Goal: Task Accomplishment & Management: Manage account settings

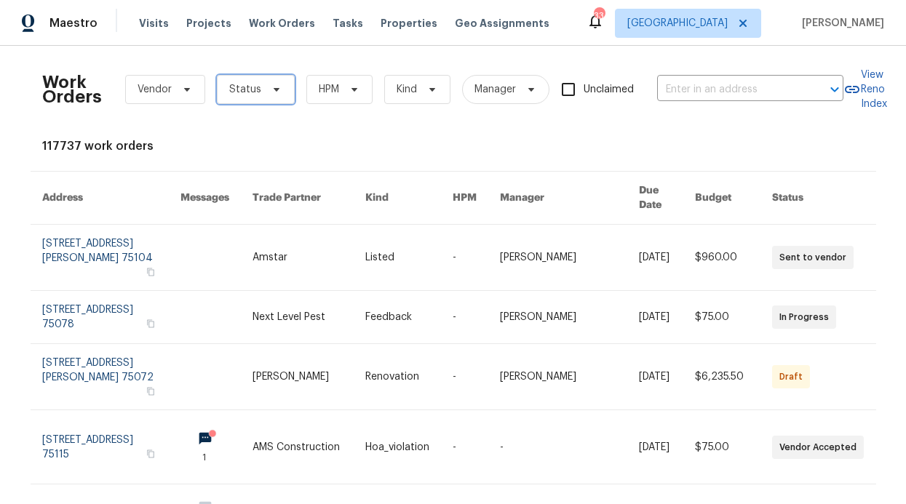
click at [271, 92] on icon at bounding box center [277, 90] width 12 height 12
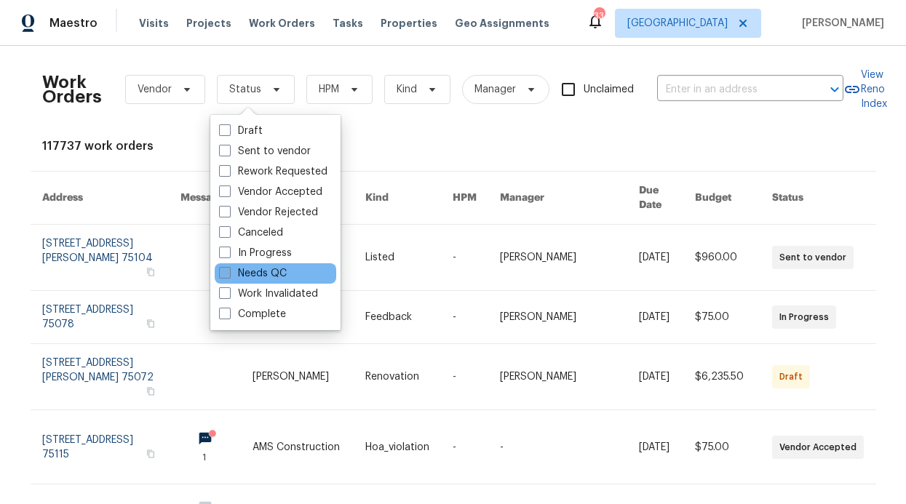
click at [248, 274] on label "Needs QC" at bounding box center [253, 273] width 68 height 15
click at [228, 274] on input "Needs QC" at bounding box center [223, 270] width 9 height 9
checkbox input "true"
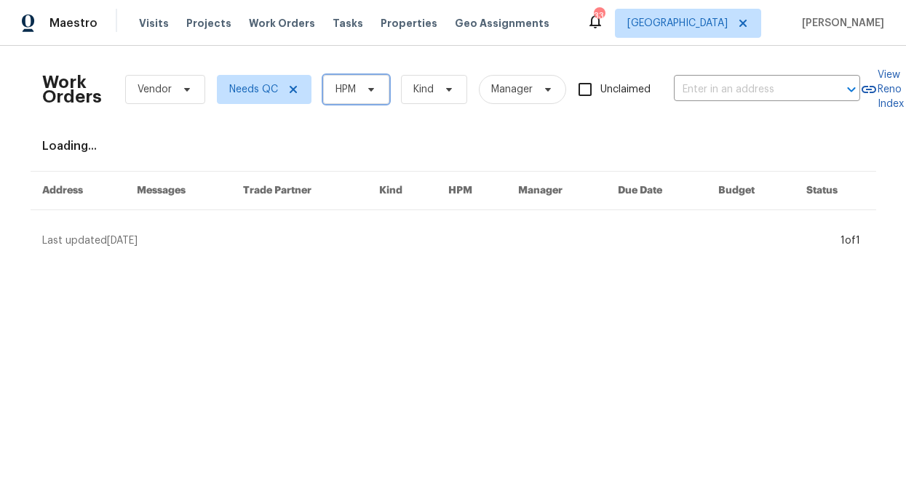
click at [362, 82] on span "HPM" at bounding box center [356, 89] width 66 height 29
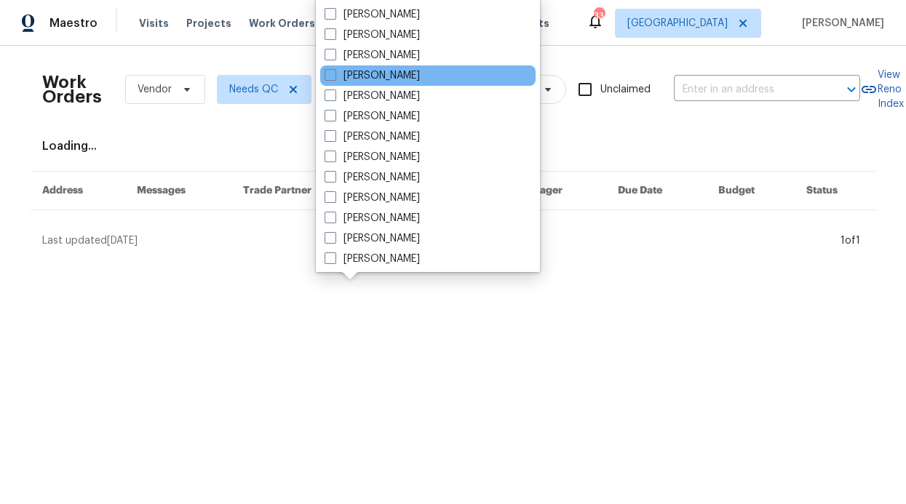
scroll to position [809, 0]
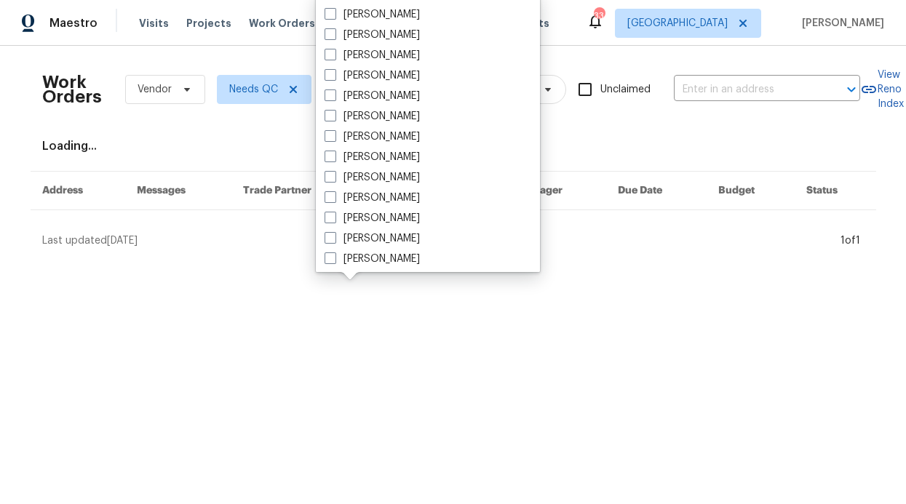
click at [388, 53] on label "[PERSON_NAME]" at bounding box center [372, 55] width 95 height 15
click at [334, 53] on input "[PERSON_NAME]" at bounding box center [329, 52] width 9 height 9
checkbox input "true"
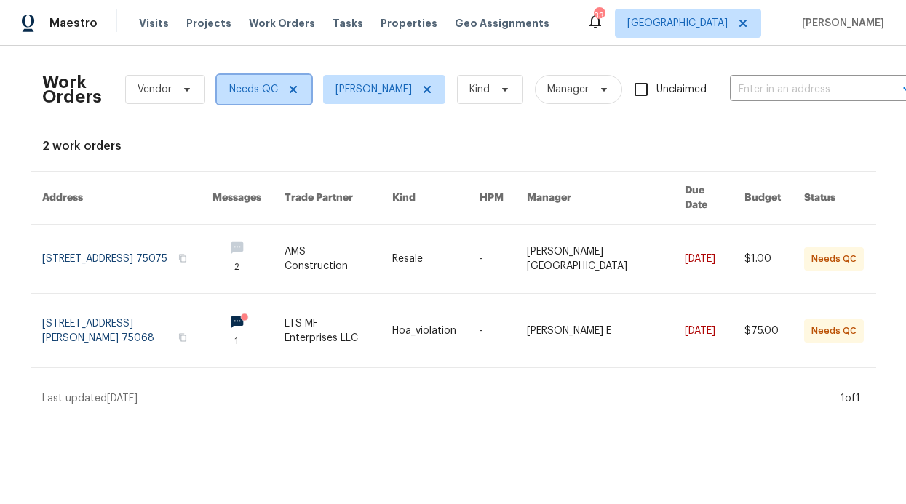
click at [289, 85] on icon at bounding box center [293, 90] width 12 height 12
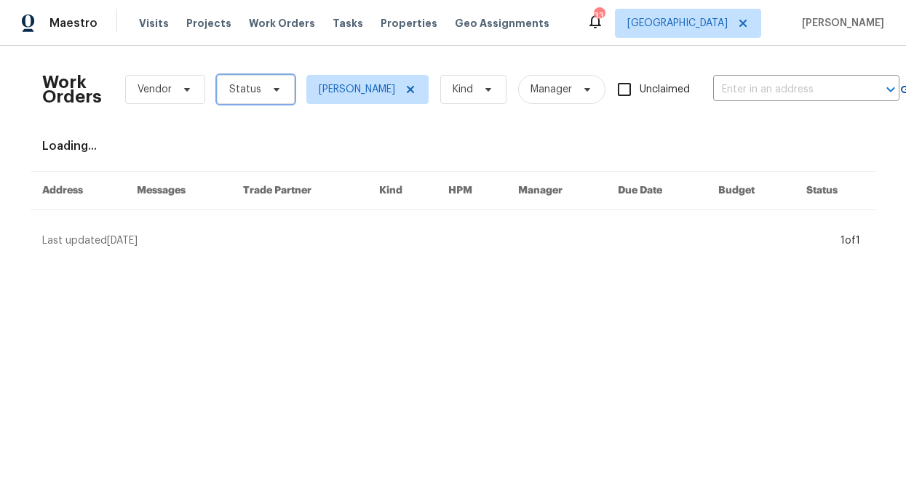
click at [271, 89] on icon at bounding box center [277, 90] width 12 height 12
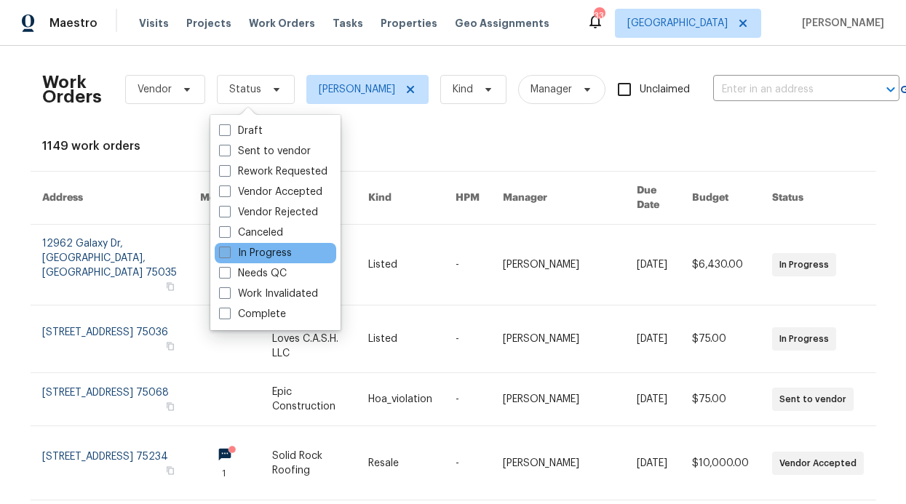
click at [258, 256] on label "In Progress" at bounding box center [255, 253] width 73 height 15
click at [228, 255] on input "In Progress" at bounding box center [223, 250] width 9 height 9
checkbox input "true"
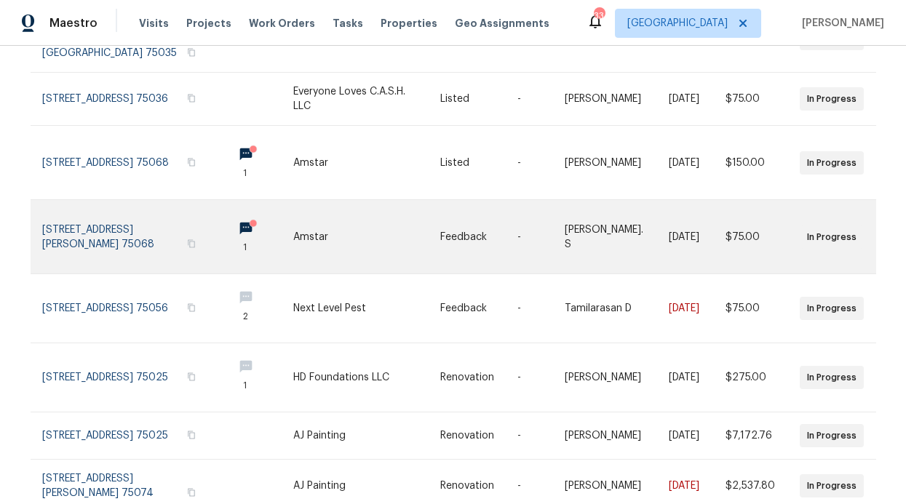
scroll to position [220, 0]
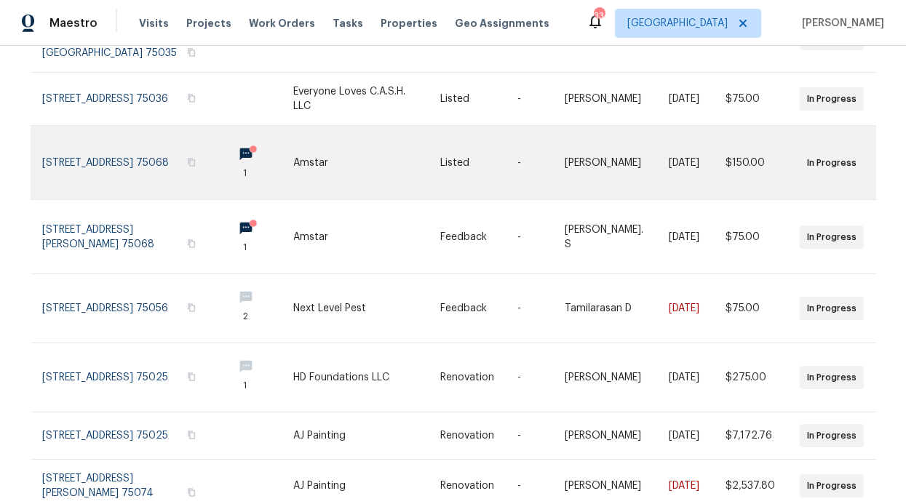
click at [221, 132] on link at bounding box center [257, 162] width 72 height 73
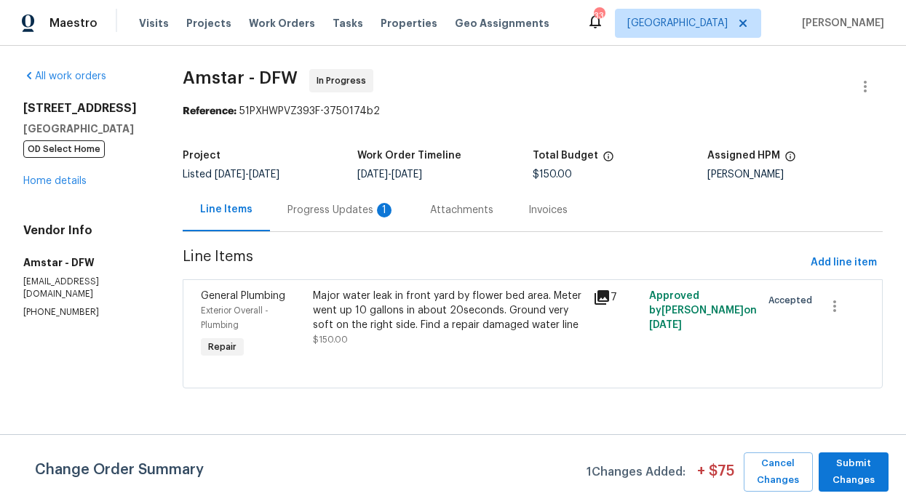
click at [386, 203] on div "Progress Updates 1" at bounding box center [341, 210] width 108 height 15
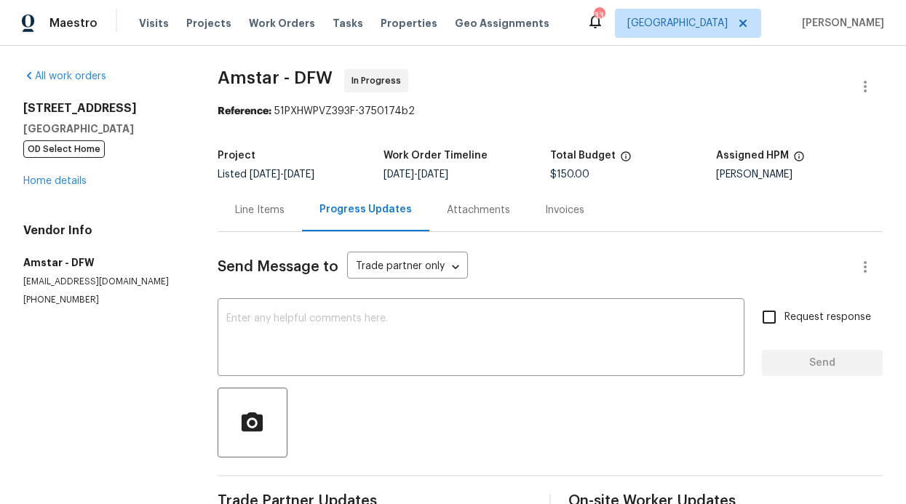
scroll to position [133, 0]
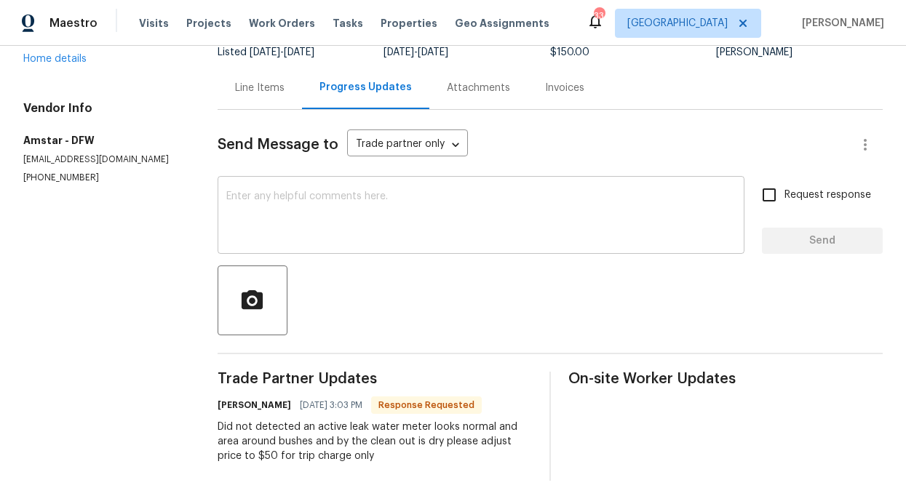
click at [323, 241] on div "x ​" at bounding box center [481, 217] width 527 height 74
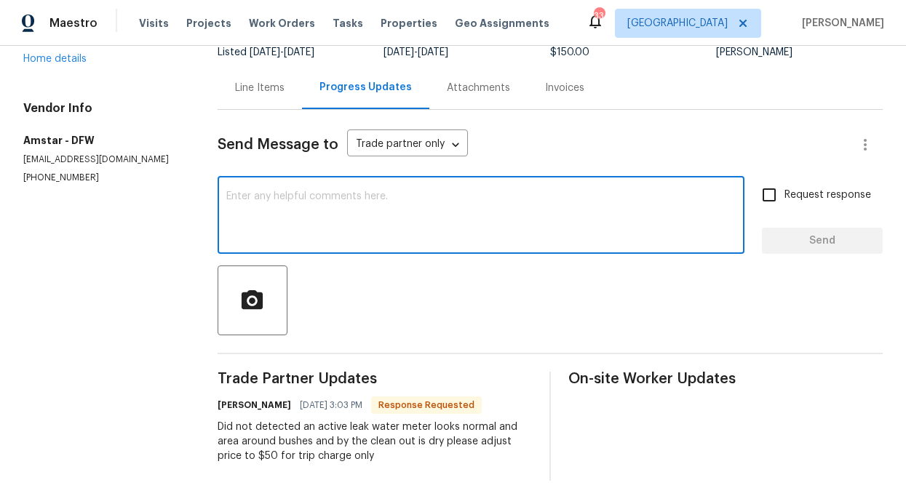
click at [333, 226] on textarea at bounding box center [480, 216] width 509 height 51
type textarea "Thank you"
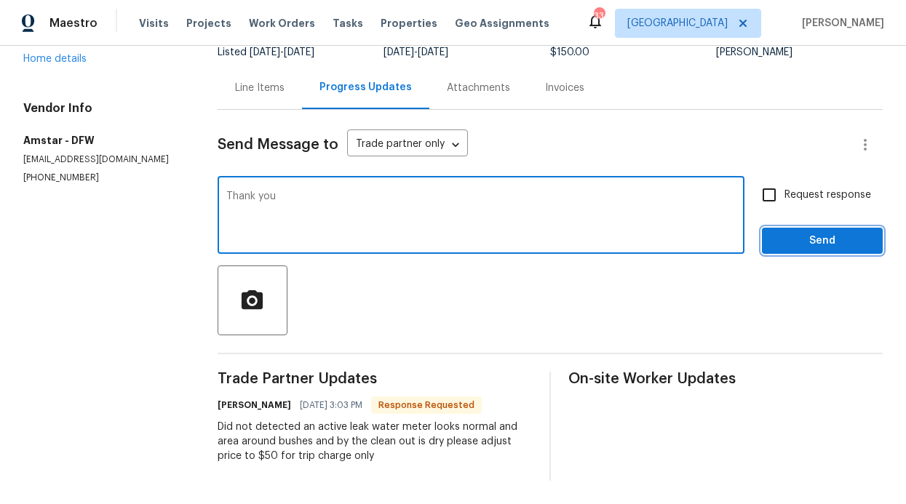
click at [809, 237] on span "Send" at bounding box center [822, 241] width 98 height 18
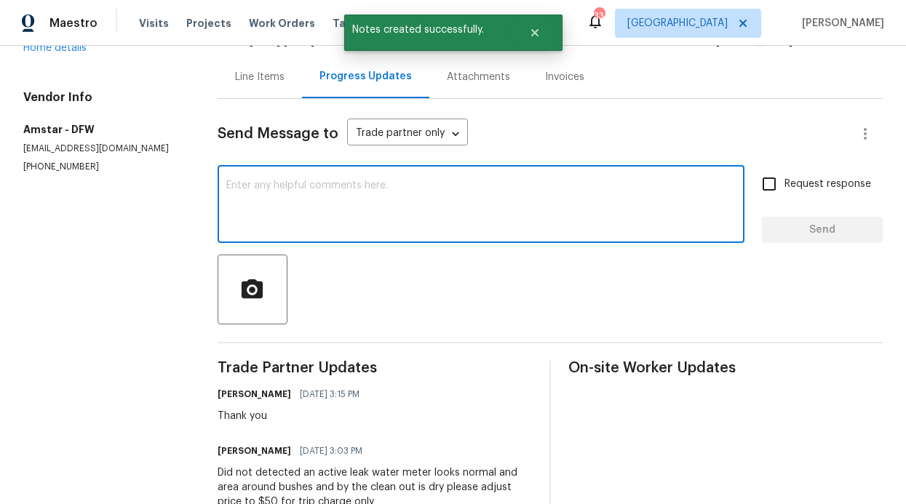
click at [437, 210] on textarea at bounding box center [480, 205] width 509 height 51
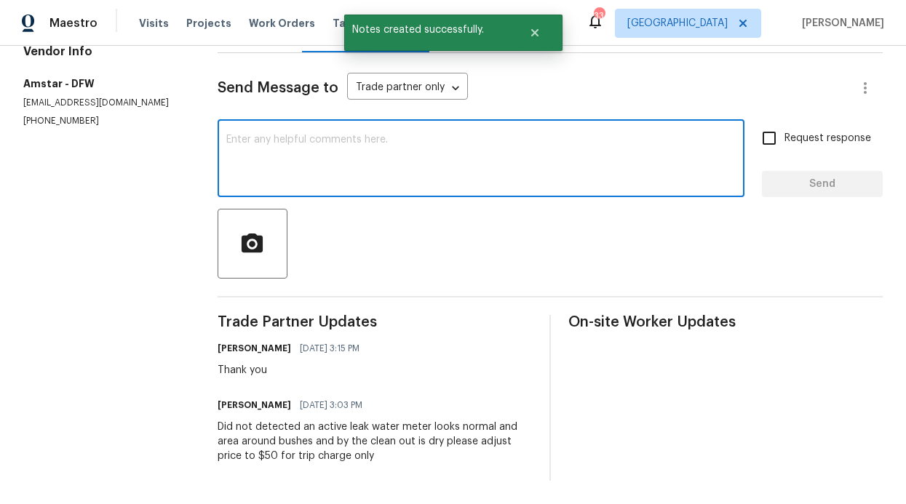
scroll to position [190, 0]
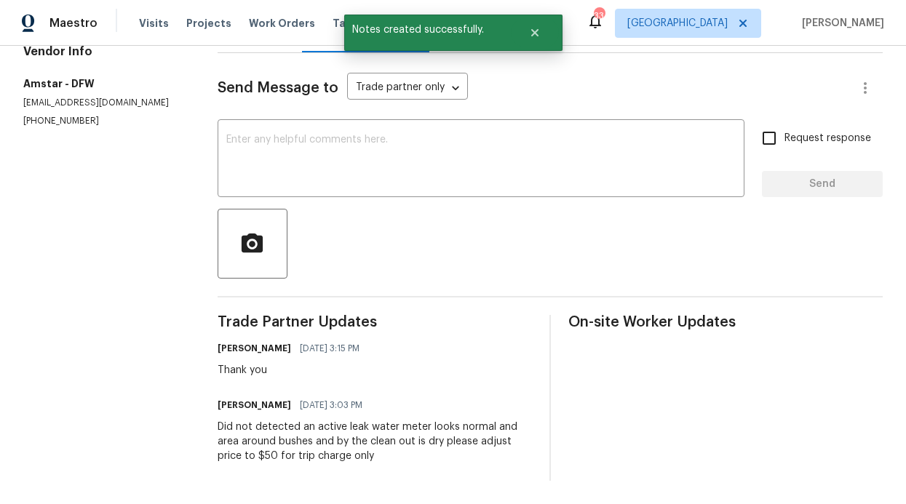
click at [365, 444] on div "Did not detected an active leak water meter looks normal and area around bushes…" at bounding box center [375, 442] width 314 height 44
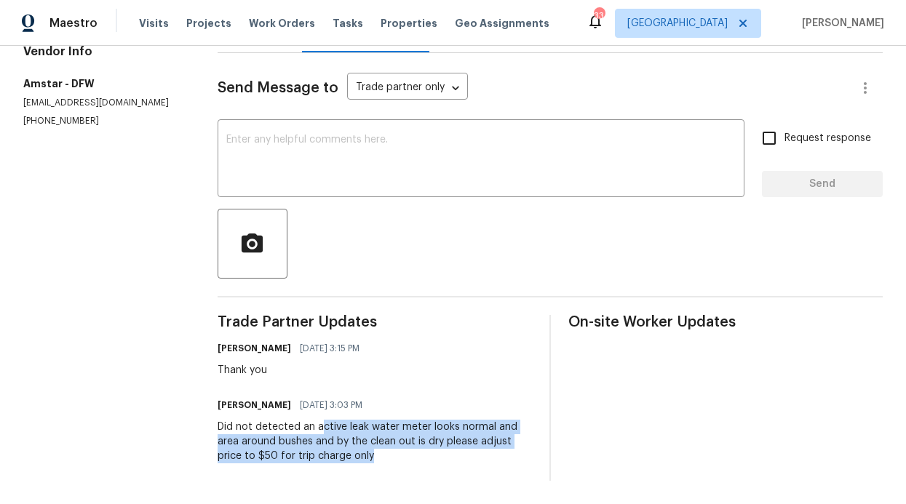
drag, startPoint x: 344, startPoint y: 442, endPoint x: 320, endPoint y: 415, distance: 36.6
click at [320, 420] on div "Did not detected an active leak water meter looks normal and area around bushes…" at bounding box center [375, 442] width 314 height 44
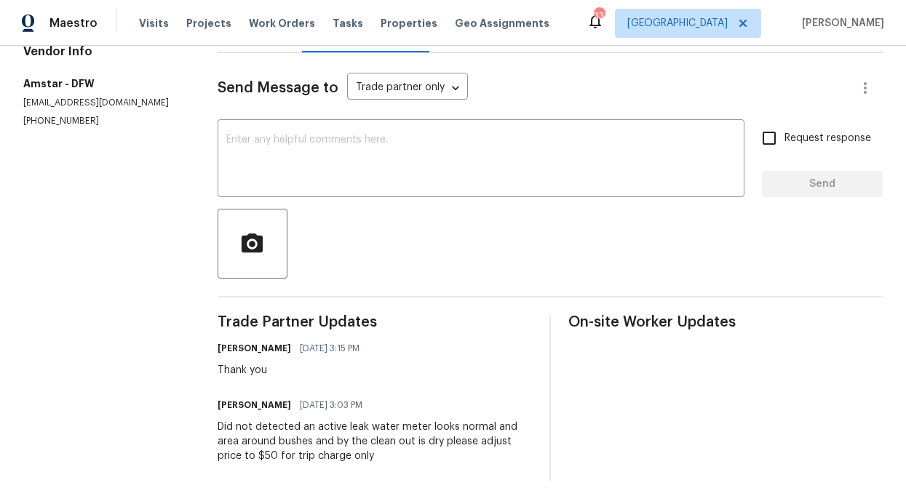
click at [322, 420] on div "Did not detected an active leak water meter looks normal and area around bushes…" at bounding box center [375, 442] width 314 height 44
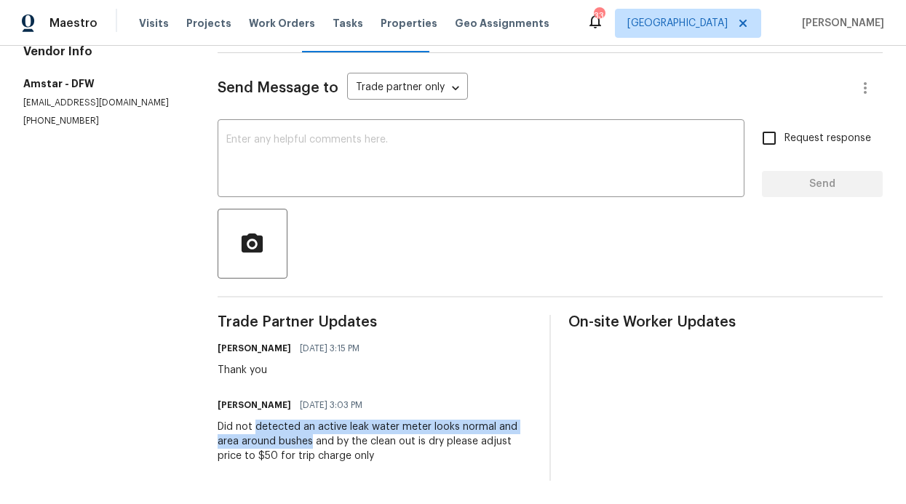
drag, startPoint x: 261, startPoint y: 414, endPoint x: 310, endPoint y: 432, distance: 52.0
click at [310, 432] on div "Did not detected an active leak water meter looks normal and area around bushes…" at bounding box center [375, 442] width 314 height 44
drag, startPoint x: 322, startPoint y: 418, endPoint x: 358, endPoint y: 426, distance: 37.1
click at [322, 420] on div "Did not detected an active leak water meter looks normal and area around bushes…" at bounding box center [375, 442] width 314 height 44
drag, startPoint x: 219, startPoint y: 416, endPoint x: 442, endPoint y: 435, distance: 223.5
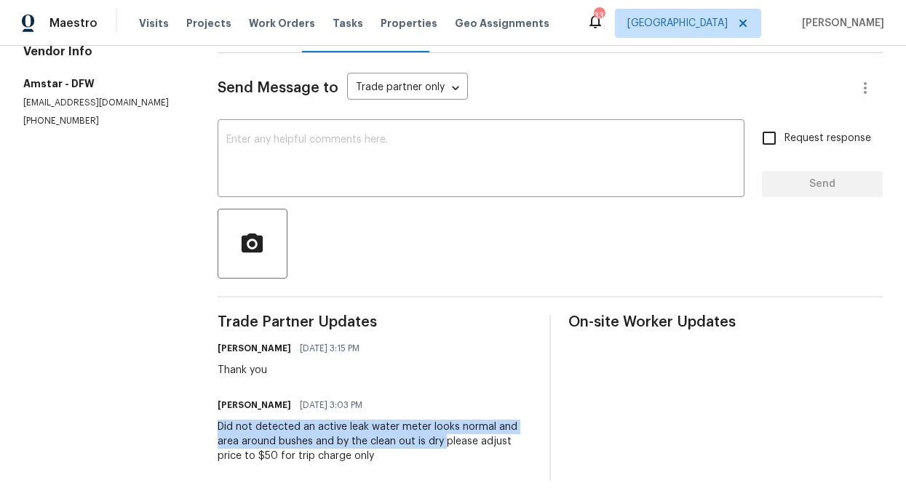
click at [443, 436] on div "Did not detected an active leak water meter looks normal and area around bushes…" at bounding box center [375, 442] width 314 height 44
copy div "Did not detected an active leak water meter looks normal and area around bushes…"
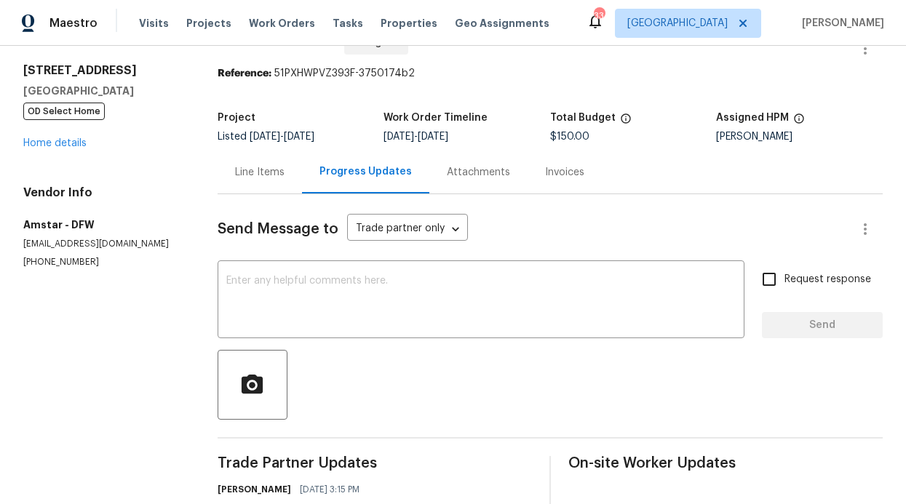
scroll to position [0, 0]
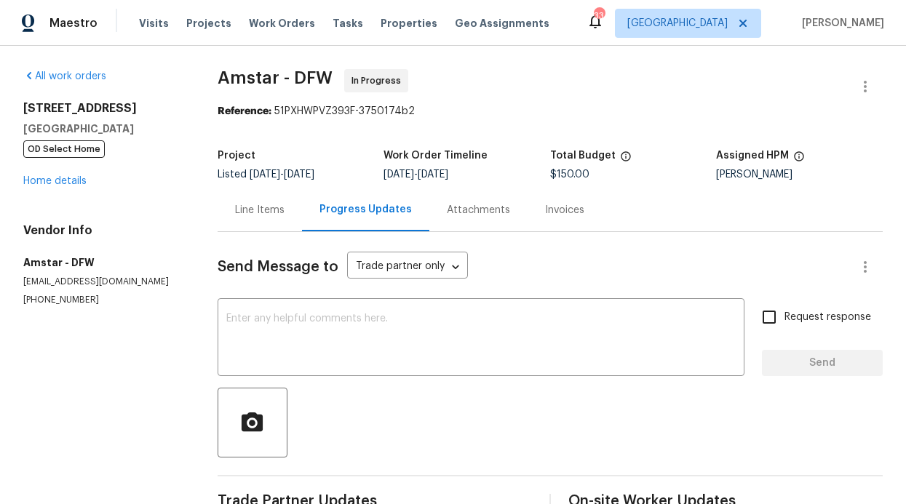
click at [248, 224] on div "Line Items" at bounding box center [260, 209] width 84 height 43
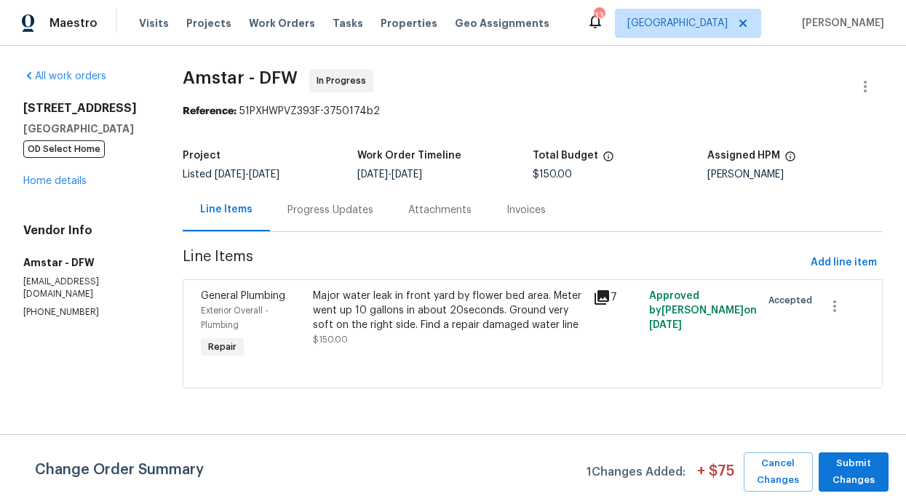
click at [363, 310] on div "Major water leak in front yard by flower bed area. Meter went up 10 gallons in …" at bounding box center [448, 311] width 271 height 44
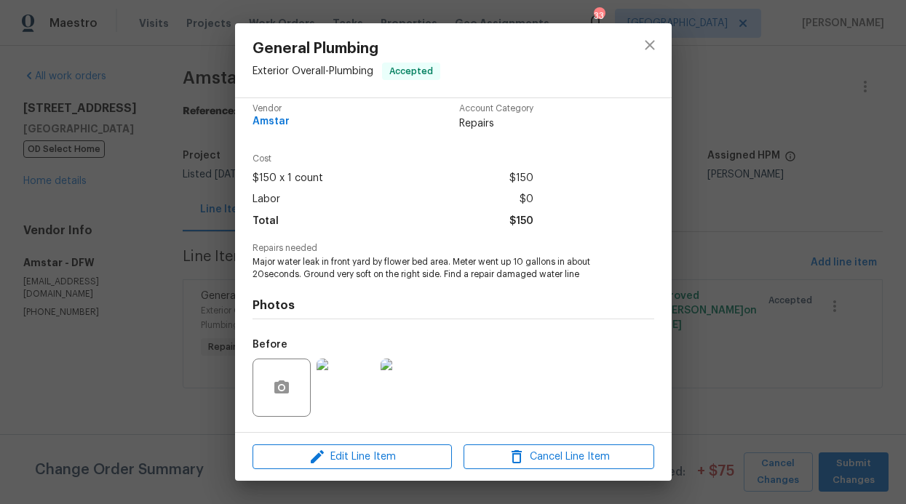
scroll to position [28, 0]
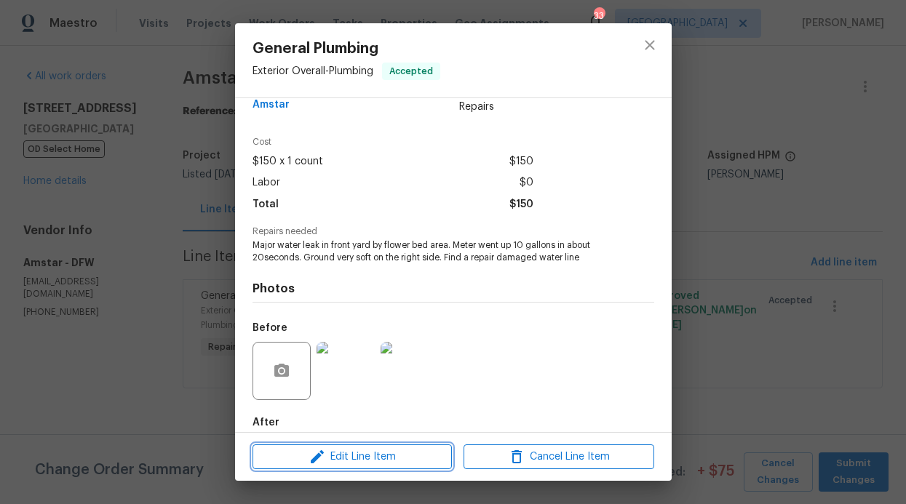
click at [342, 453] on span "Edit Line Item" at bounding box center [352, 457] width 191 height 18
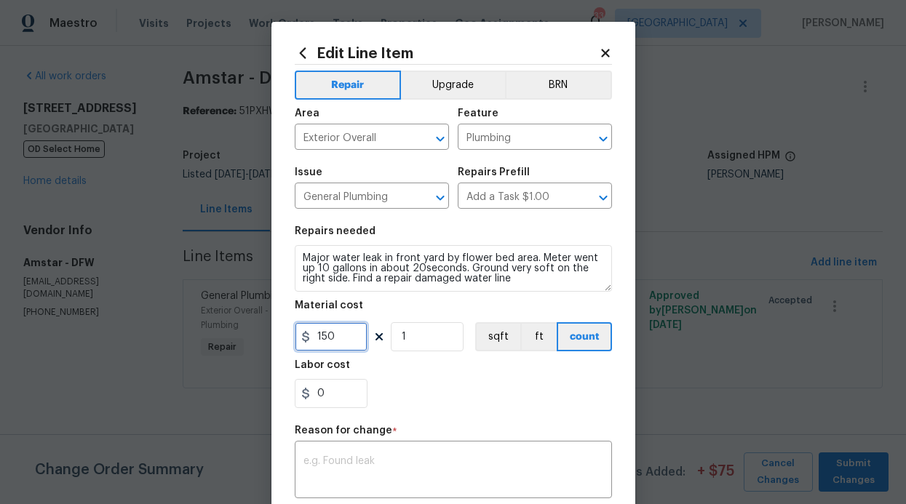
drag, startPoint x: 317, startPoint y: 339, endPoint x: 306, endPoint y: 339, distance: 10.9
click at [306, 339] on input "150" at bounding box center [331, 336] width 73 height 29
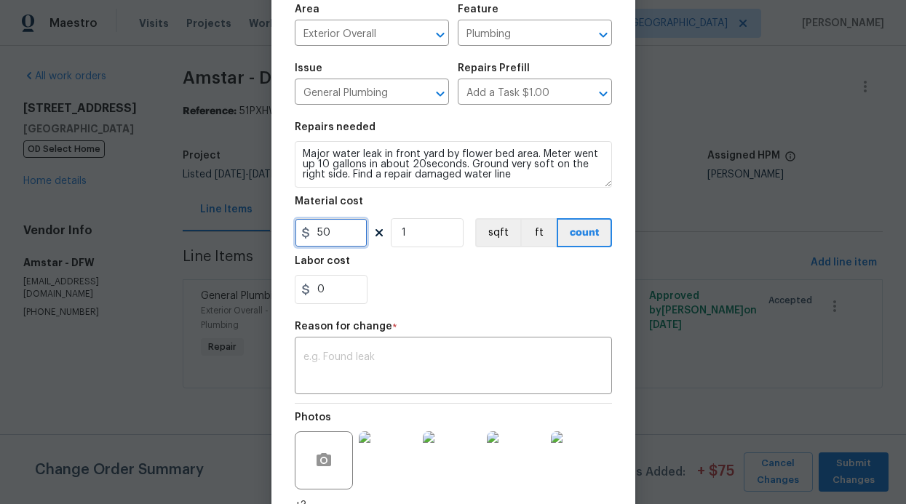
scroll to position [228, 0]
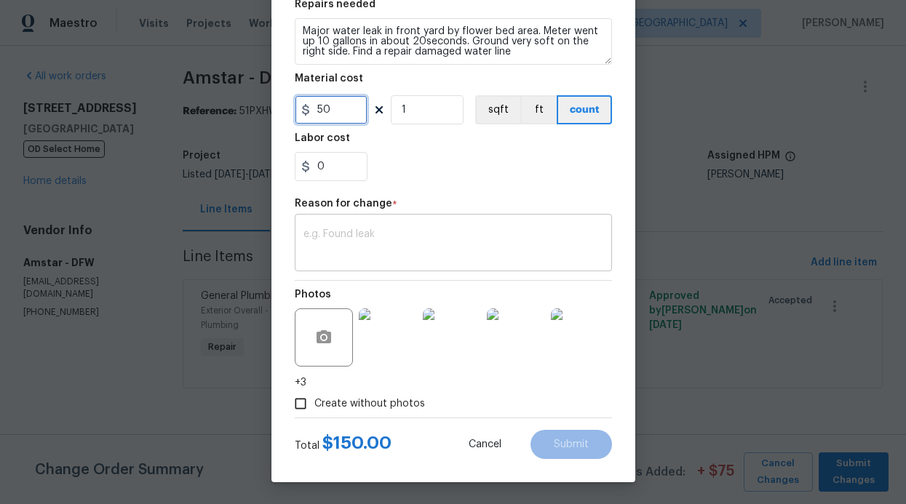
type input "50"
click at [346, 260] on div "x ​" at bounding box center [453, 245] width 317 height 54
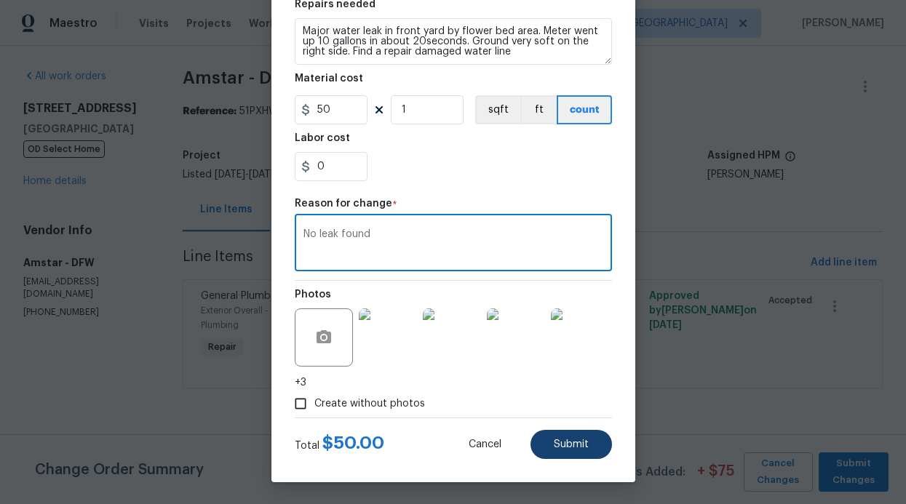
type textarea "No leak found"
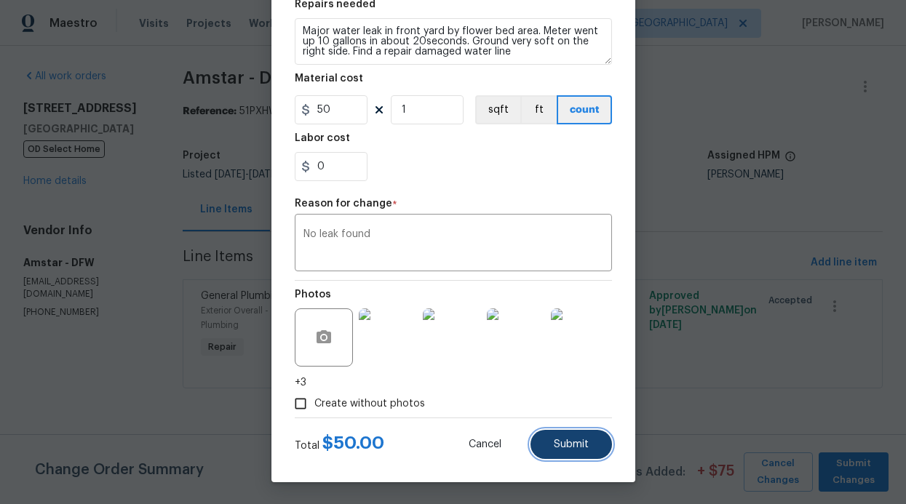
click at [542, 442] on button "Submit" at bounding box center [570, 444] width 81 height 29
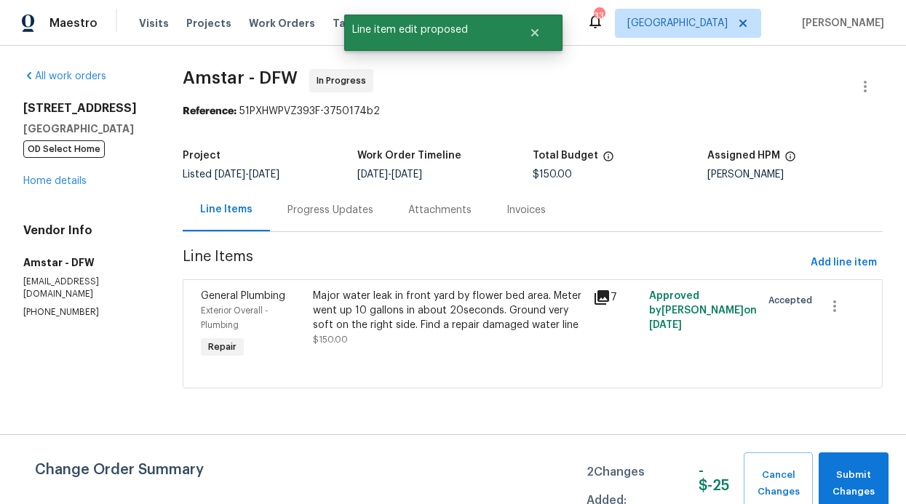
scroll to position [0, 0]
click at [849, 467] on span "Submit Changes" at bounding box center [853, 483] width 55 height 33
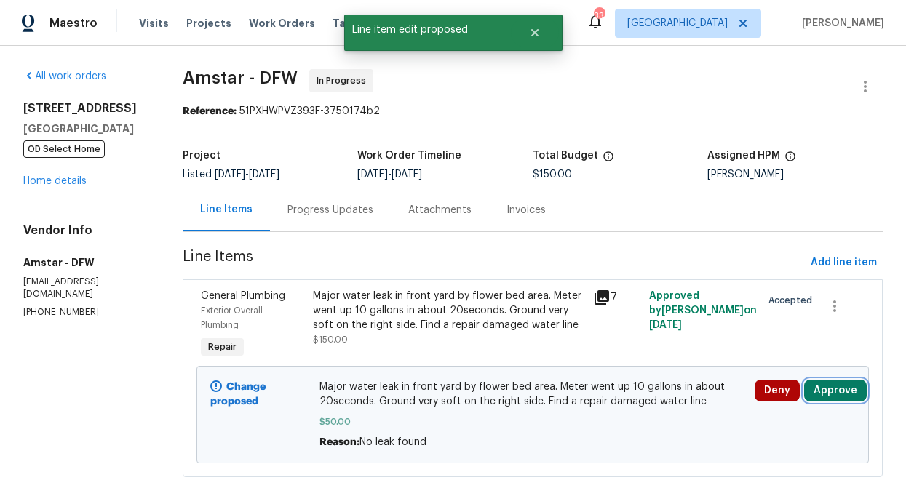
click at [832, 385] on button "Approve" at bounding box center [835, 391] width 63 height 22
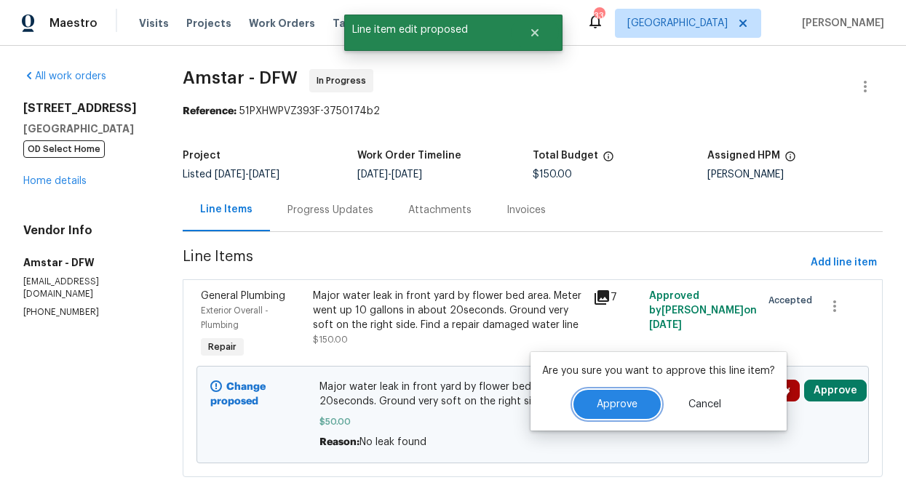
click at [614, 408] on span "Approve" at bounding box center [617, 404] width 41 height 11
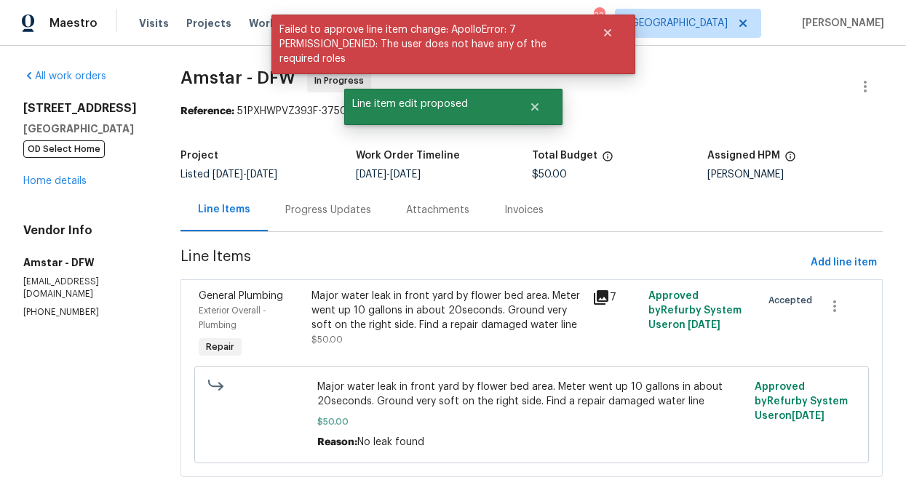
click at [432, 284] on div "Major water leak in front yard by flower bed area. Meter went up 10 gallons in …" at bounding box center [447, 324] width 281 height 81
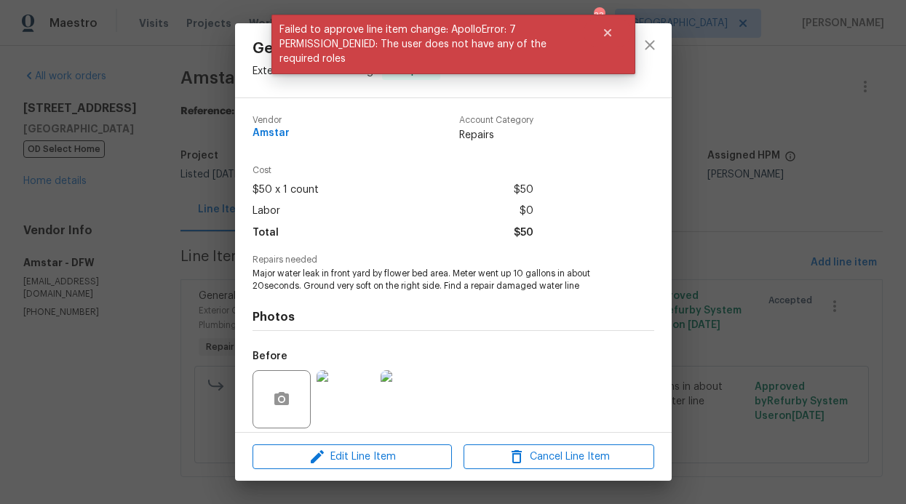
click at [721, 253] on div "General Plumbing Exterior Overall - Plumbing Accepted Vendor Amstar Account Cat…" at bounding box center [453, 252] width 906 height 504
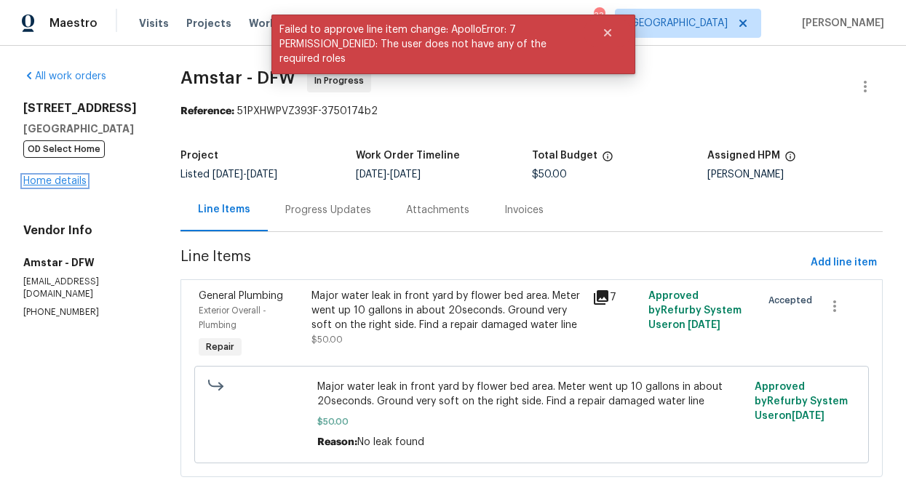
click at [53, 184] on link "Home details" at bounding box center [54, 181] width 63 height 10
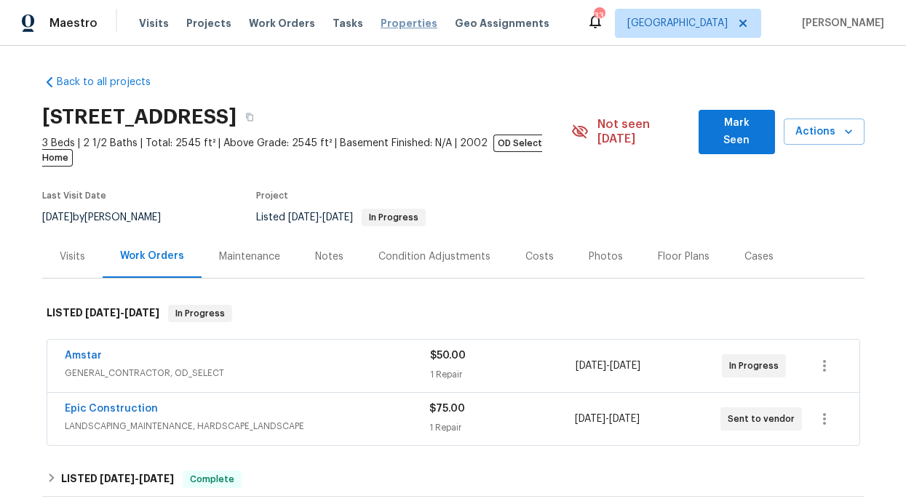
click at [400, 17] on span "Properties" at bounding box center [409, 23] width 57 height 15
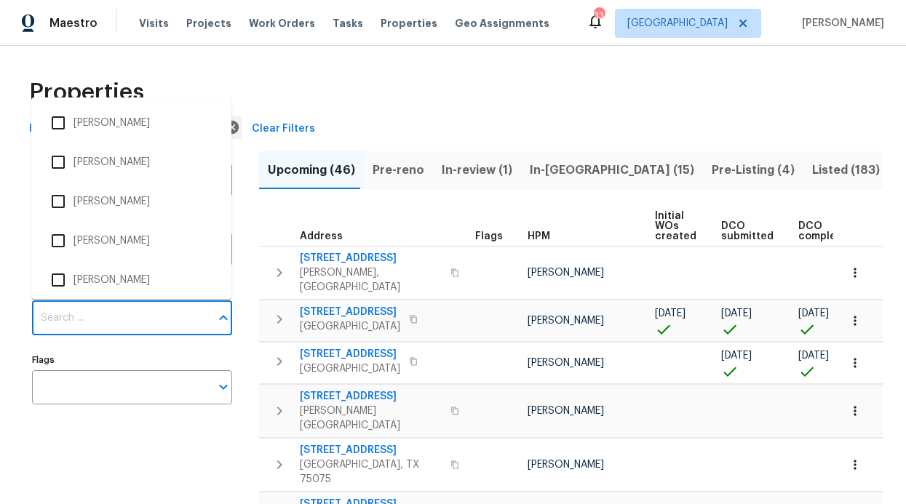
click at [79, 315] on input "Individuals" at bounding box center [121, 318] width 178 height 34
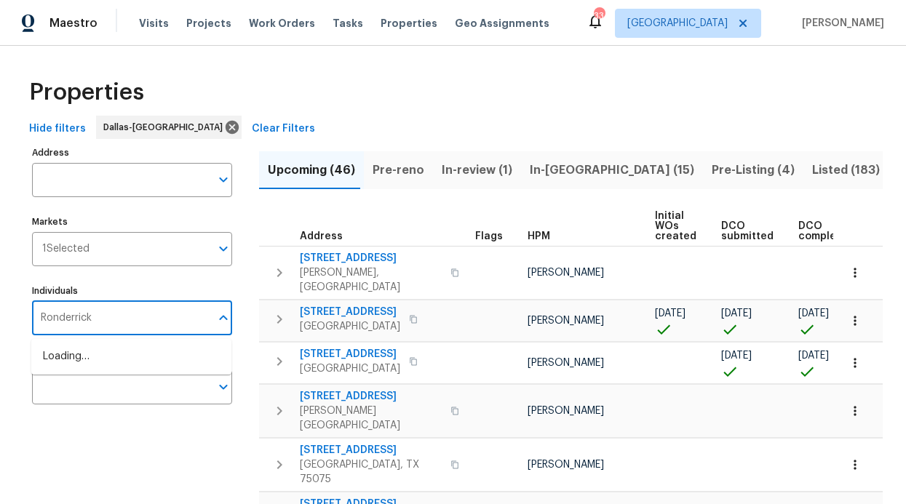
type input "Ronderrick"
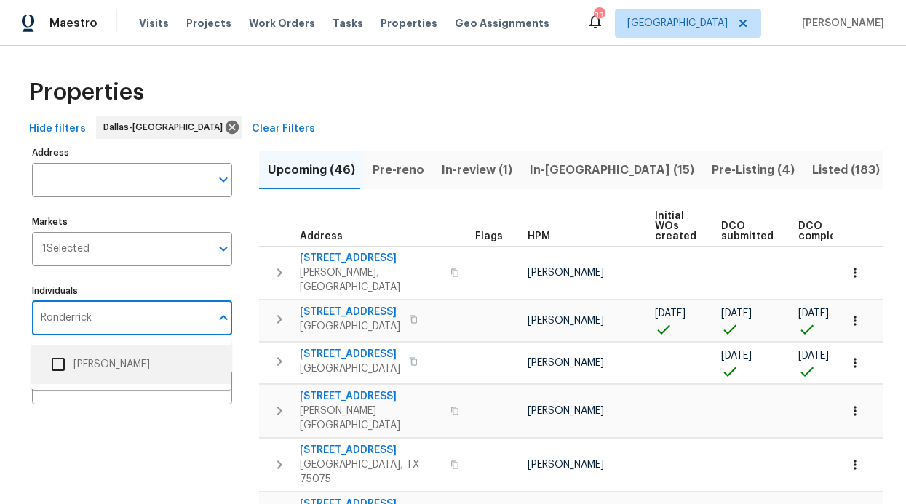
click at [87, 365] on li "[PERSON_NAME]" at bounding box center [131, 364] width 177 height 31
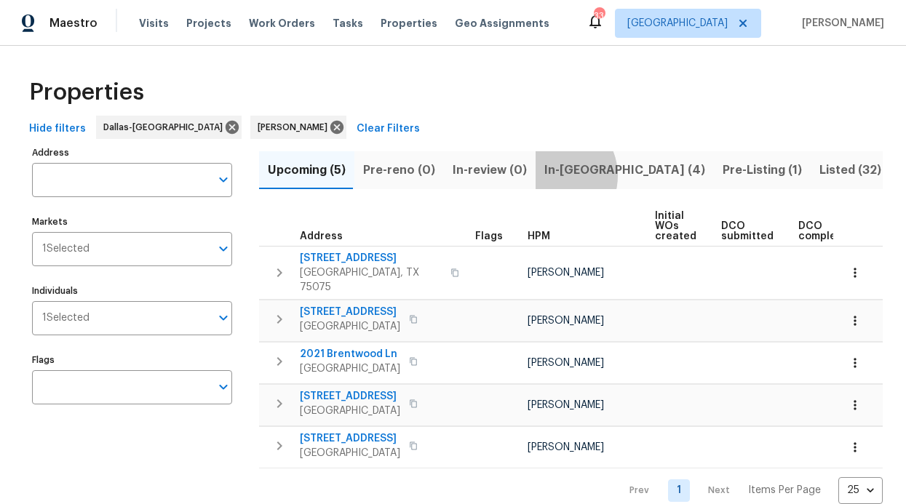
click at [544, 175] on span "In-reno (4)" at bounding box center [624, 170] width 161 height 20
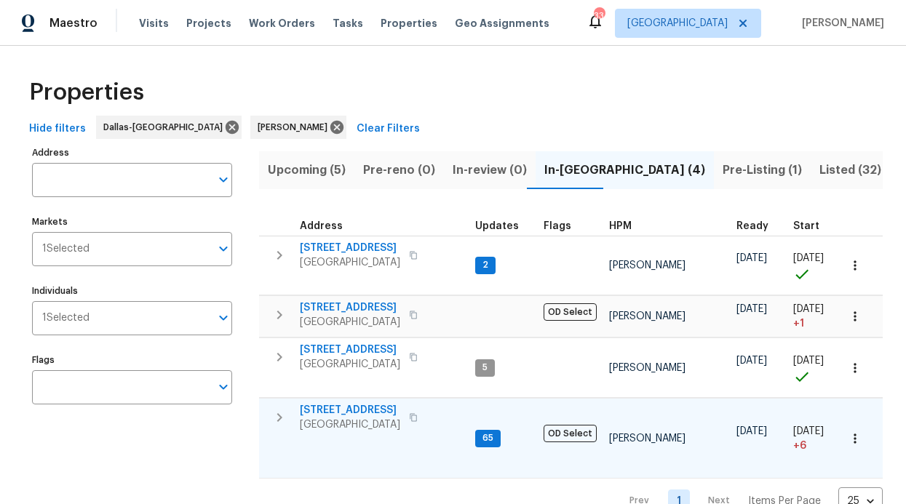
click at [343, 413] on span "6211 Crested Butte Dr" at bounding box center [350, 410] width 100 height 15
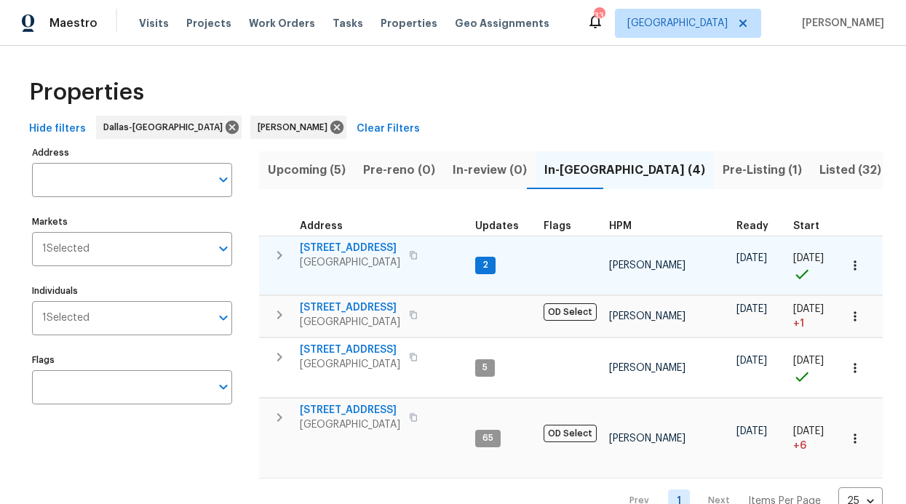
click at [345, 242] on span "4224 Tallulah Dr" at bounding box center [350, 248] width 100 height 15
click at [359, 245] on span "4224 Tallulah Dr" at bounding box center [350, 248] width 100 height 15
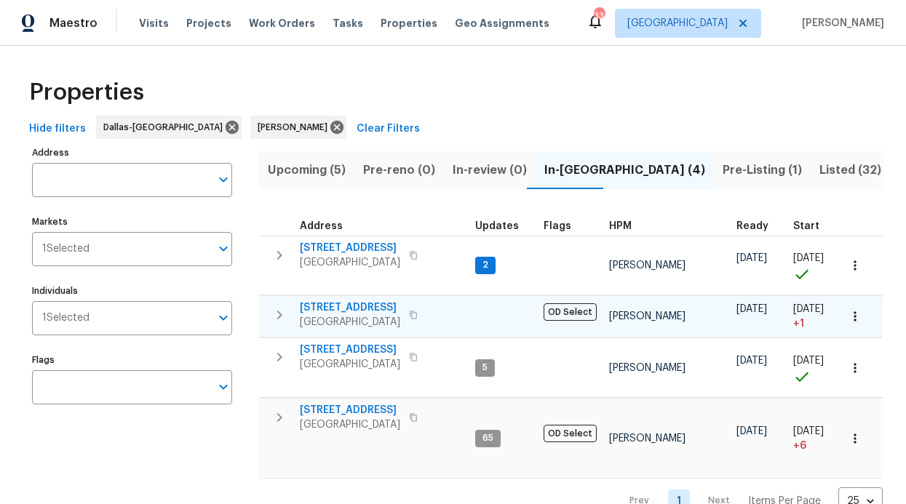
click at [354, 309] on span "2813 E 15th St" at bounding box center [350, 308] width 100 height 15
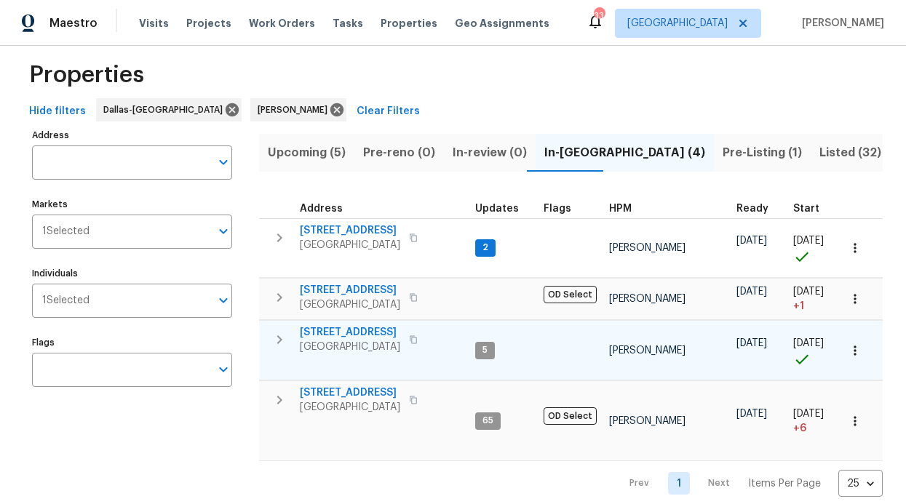
scroll to position [26, 0]
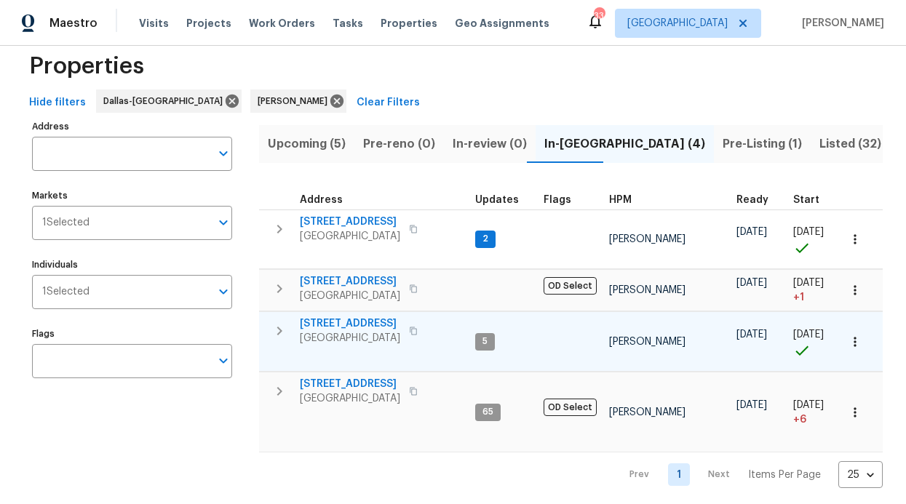
click at [328, 323] on span "2508 Royal Troon Dr" at bounding box center [350, 324] width 100 height 15
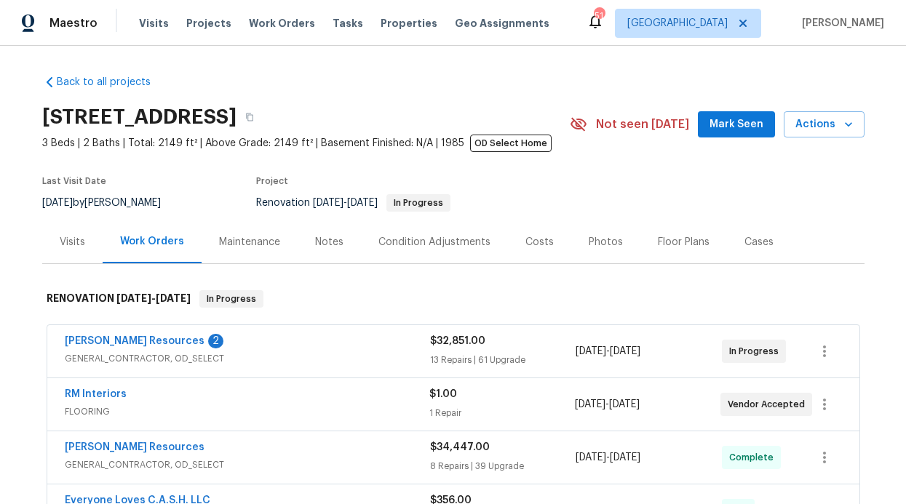
click at [303, 253] on div "Notes" at bounding box center [329, 241] width 63 height 43
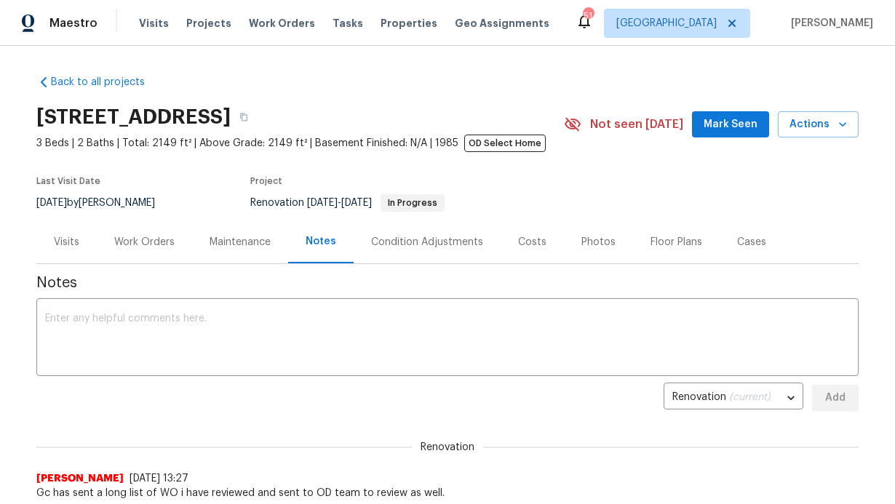
click at [132, 230] on div "Work Orders" at bounding box center [144, 241] width 95 height 43
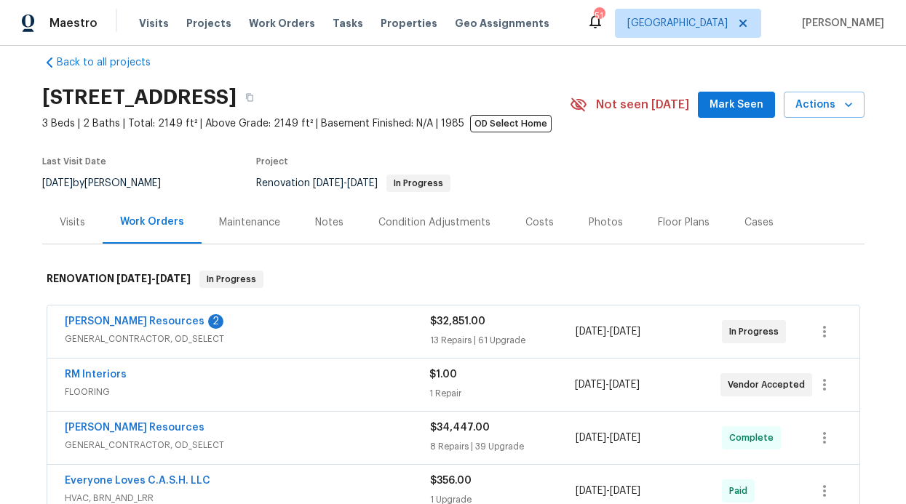
scroll to position [118, 0]
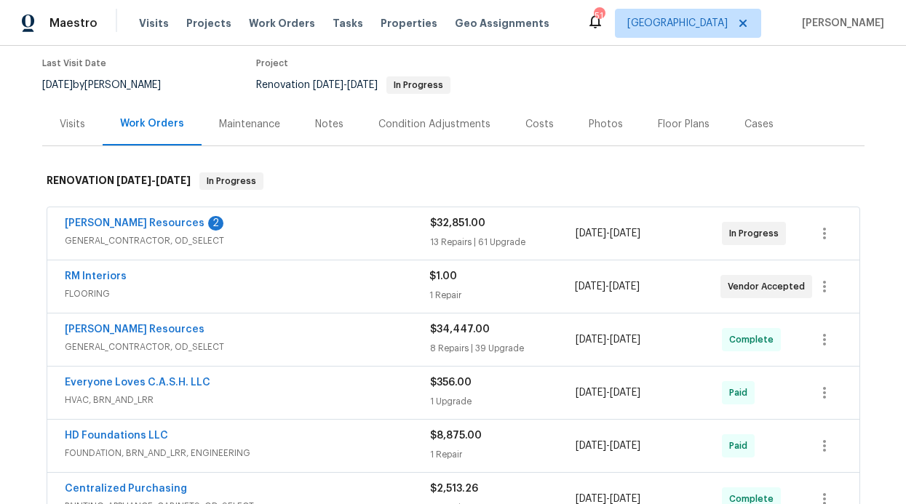
click at [132, 217] on span "Lawrence Resources" at bounding box center [135, 223] width 140 height 15
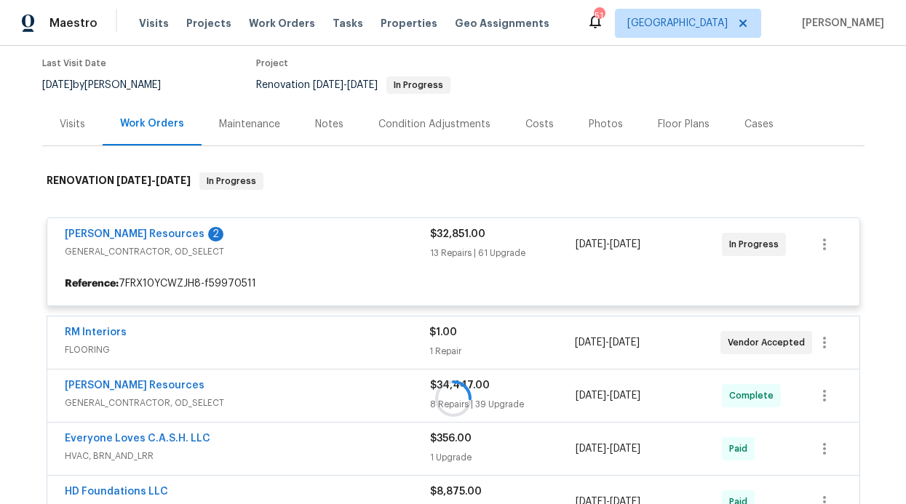
click at [138, 227] on div "Lawrence Resources 2 GENERAL_CONTRACTOR, OD_SELECT $32,851.00 13 Repairs | 61 U…" at bounding box center [453, 262] width 813 height 89
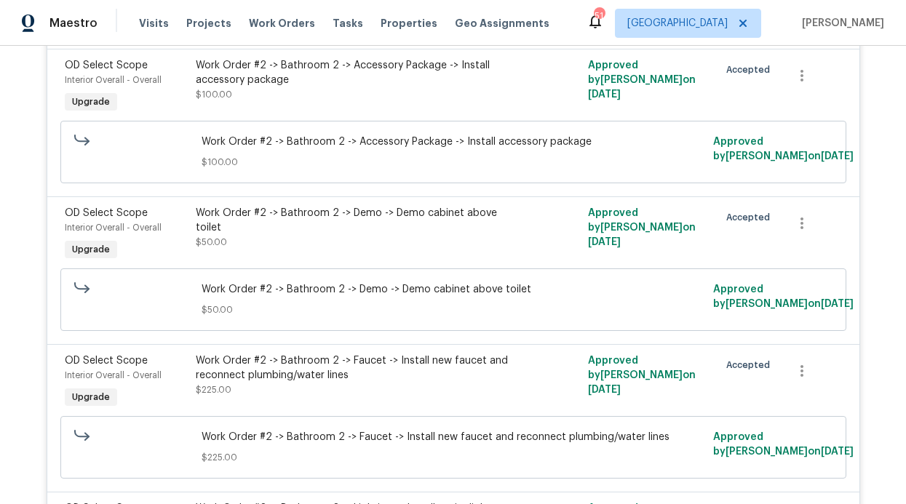
scroll to position [0, 0]
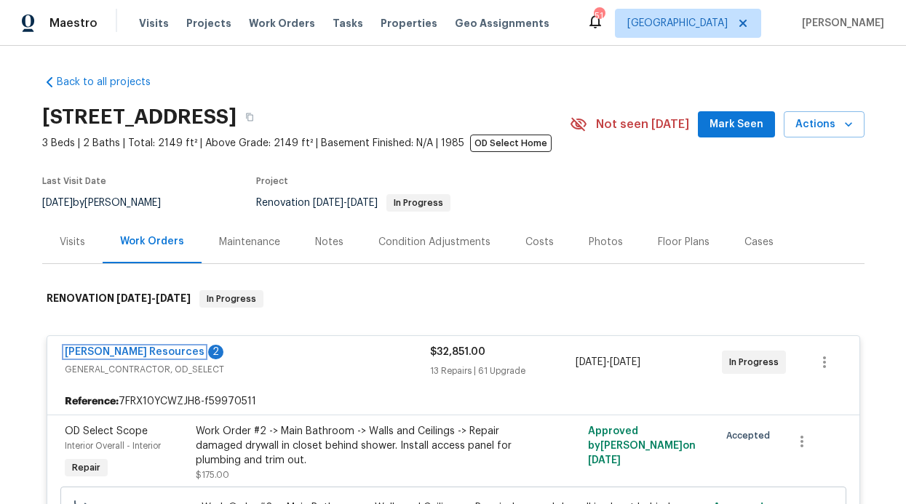
click at [103, 356] on link "Lawrence Resources" at bounding box center [135, 352] width 140 height 10
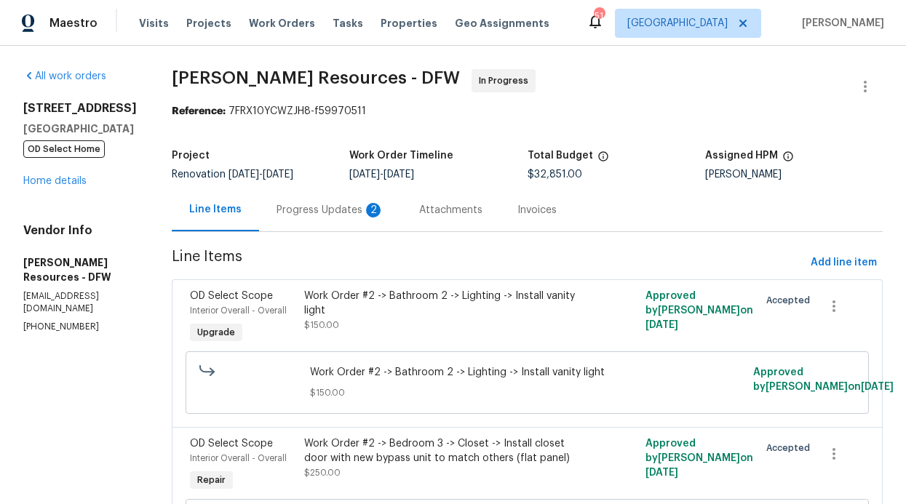
click at [364, 199] on div "Progress Updates 2" at bounding box center [330, 209] width 143 height 43
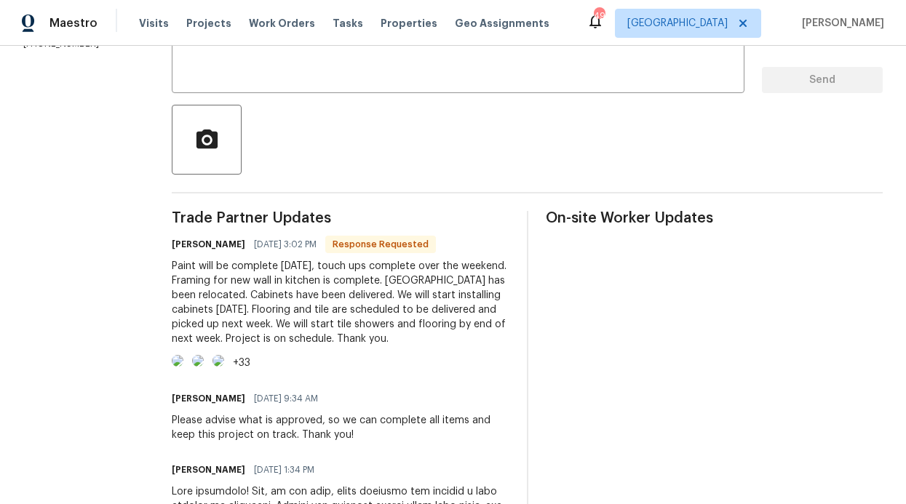
scroll to position [266, 0]
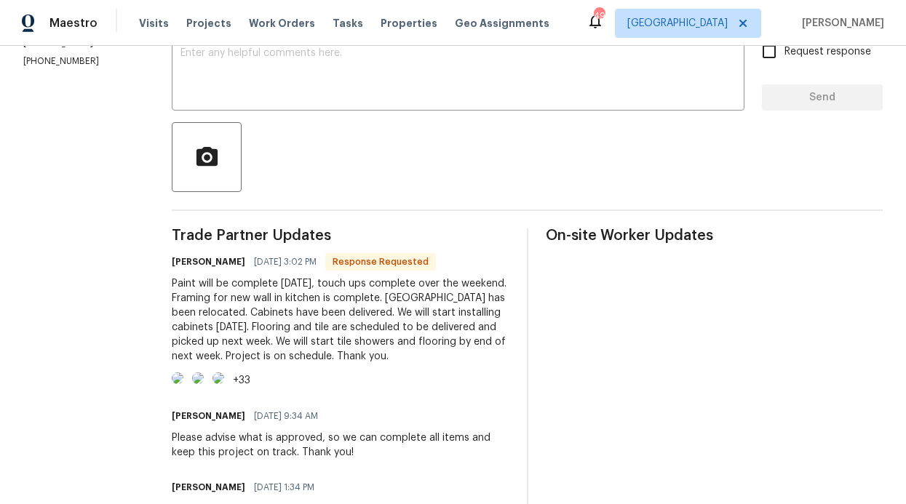
click at [754, 58] on input "Request response" at bounding box center [769, 51] width 31 height 31
checkbox input "true"
click at [573, 100] on div "x ​" at bounding box center [458, 73] width 573 height 74
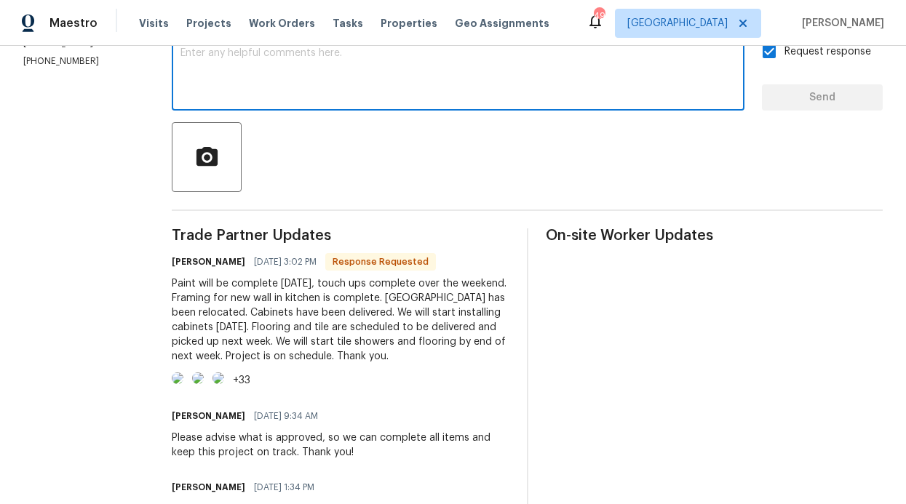
paste textarea "Can GC please ensure that everything was delivered correctly based on the packi…"
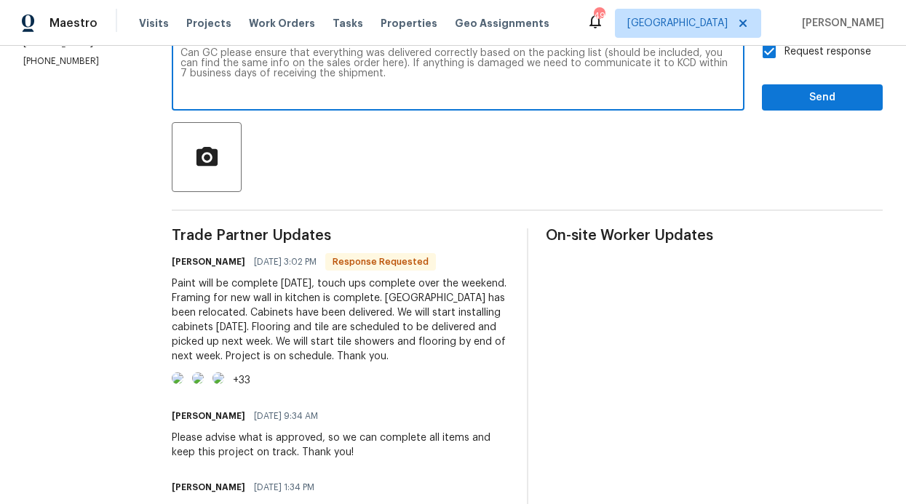
type textarea "Can GC please ensure that everything was delivered correctly based on the packi…"
click at [794, 82] on div "Request response Send" at bounding box center [822, 73] width 121 height 74
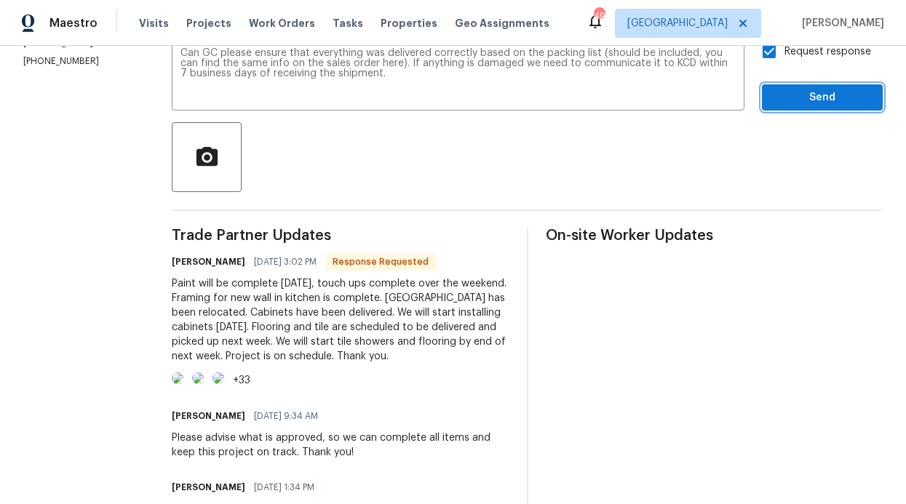
click at [796, 94] on span "Send" at bounding box center [822, 98] width 98 height 18
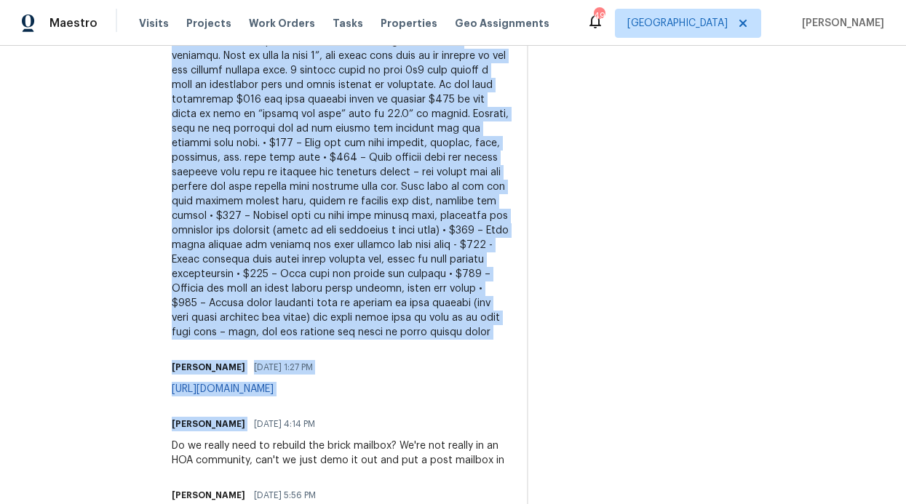
scroll to position [1183, 0]
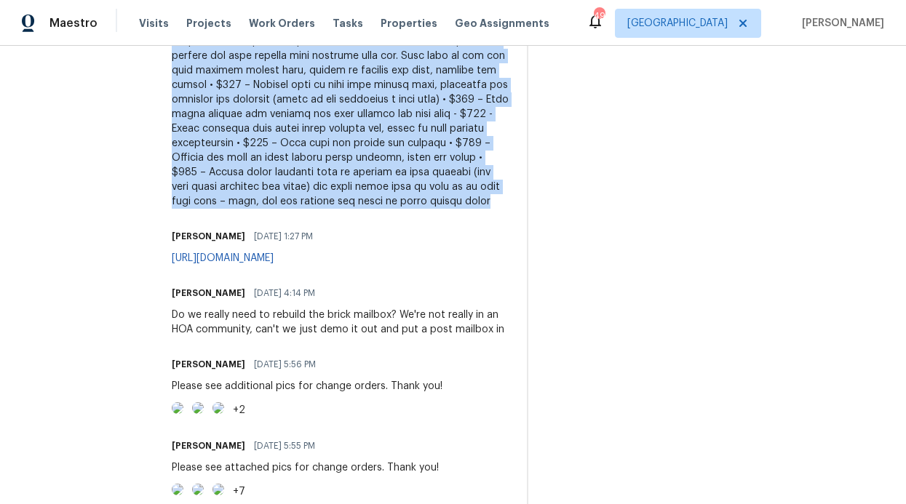
drag, startPoint x: 287, startPoint y: 167, endPoint x: 490, endPoint y: 325, distance: 257.8
copy div "Yes, we can demo, patch concrete and install a post mailbox as requested. Pleas…"
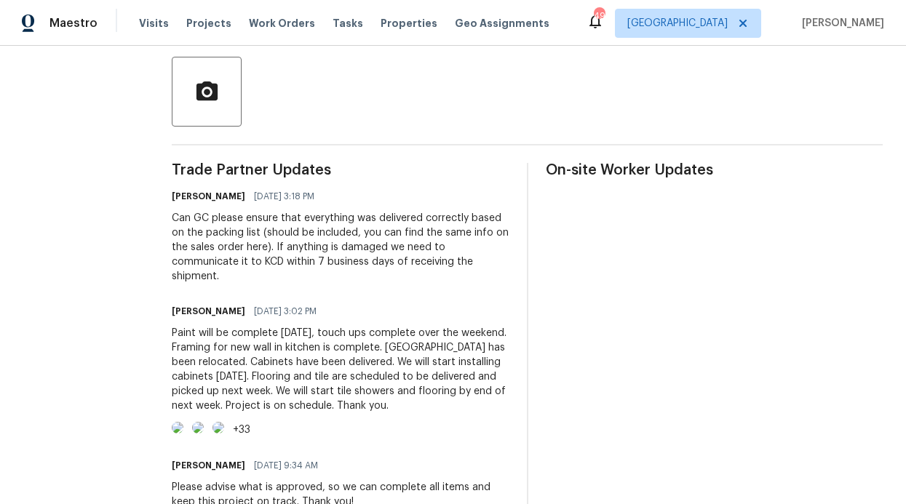
scroll to position [350, 0]
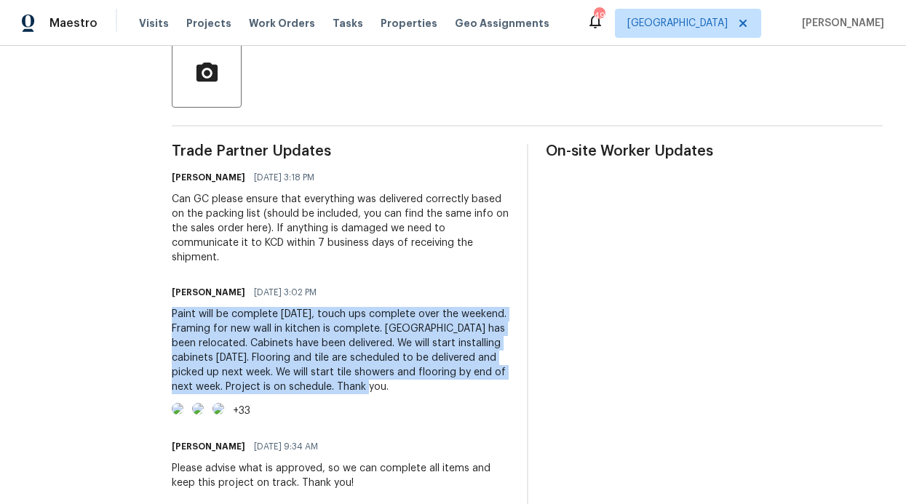
drag, startPoint x: 203, startPoint y: 314, endPoint x: 500, endPoint y: 397, distance: 308.0
copy div "Paint will be complete tomorrow, touch ups complete over the weekend. Framing f…"
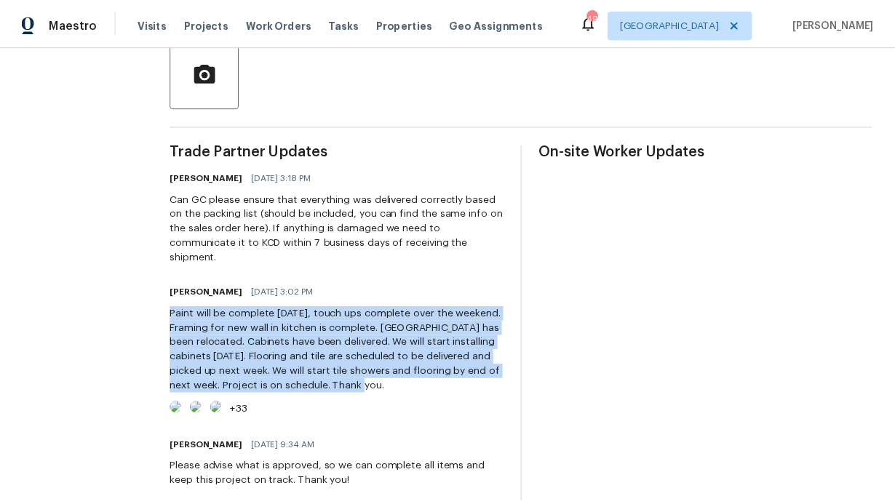
scroll to position [0, 0]
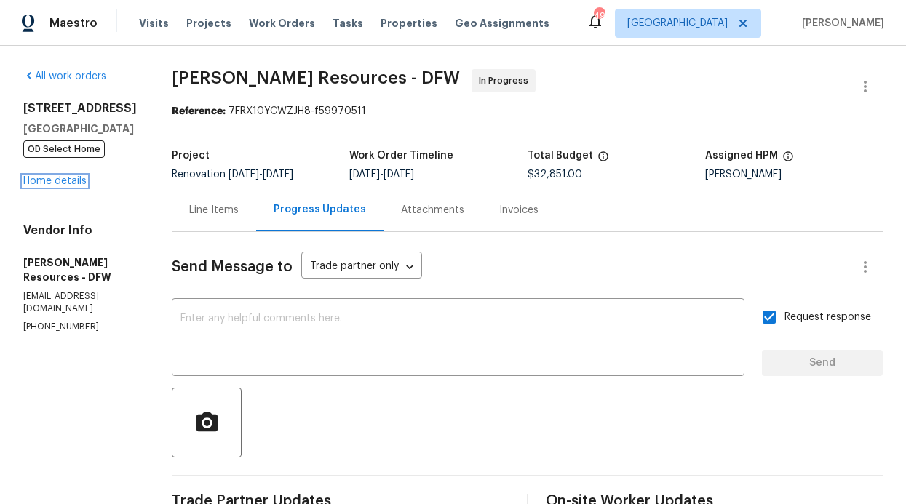
click at [64, 185] on link "Home details" at bounding box center [54, 181] width 63 height 10
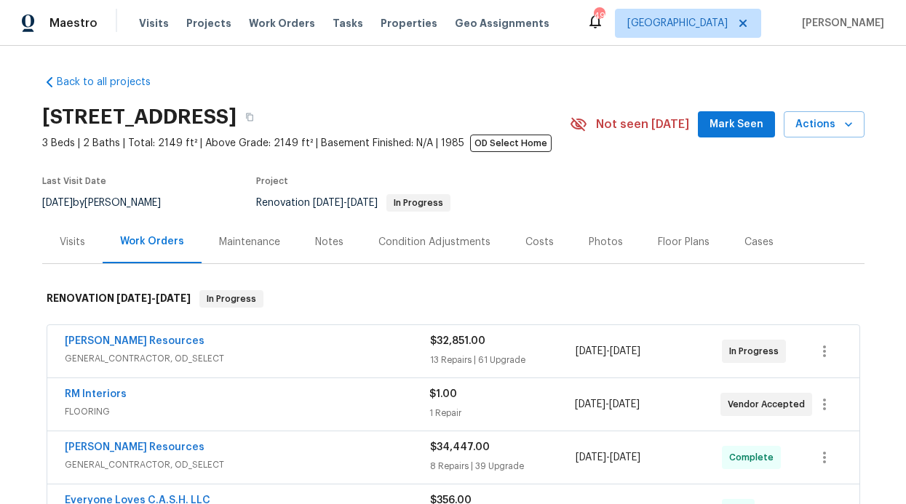
click at [318, 239] on div "Notes" at bounding box center [329, 242] width 28 height 15
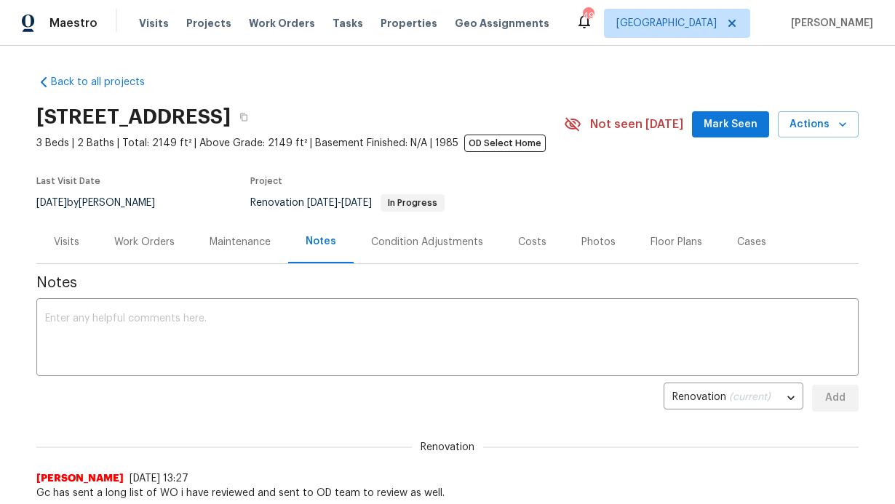
click at [709, 123] on span "Mark Seen" at bounding box center [731, 125] width 54 height 18
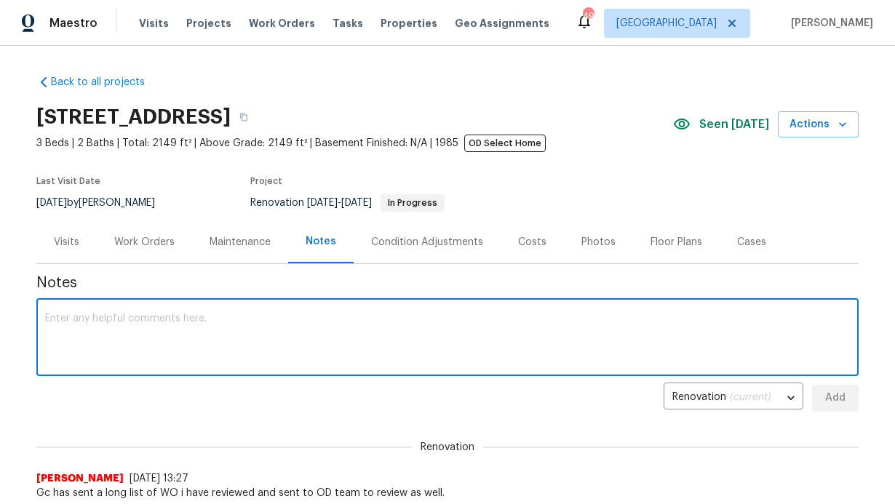
click at [206, 331] on textarea at bounding box center [447, 339] width 805 height 51
paste textarea "Paint will be complete tomorrow, touch ups complete over the weekend. Framing f…"
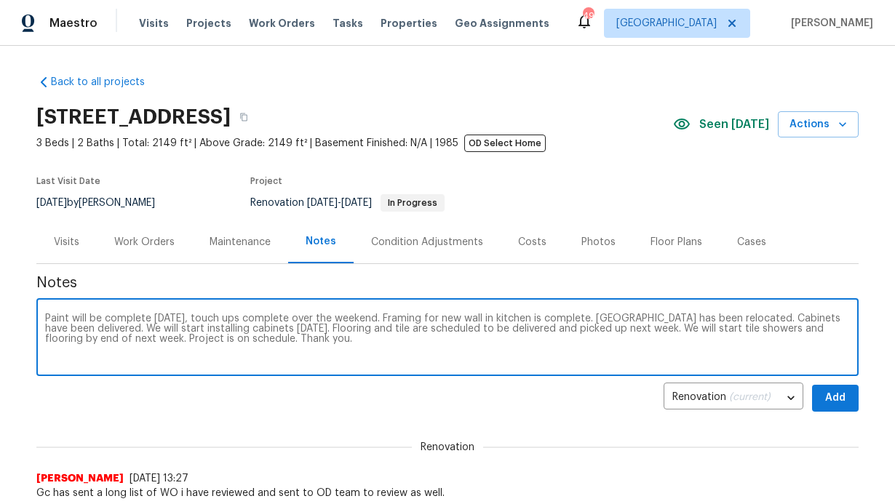
type textarea "Paint will be complete tomorrow, touch ups complete over the weekend. Framing f…"
click at [849, 396] on button "Add" at bounding box center [835, 398] width 47 height 27
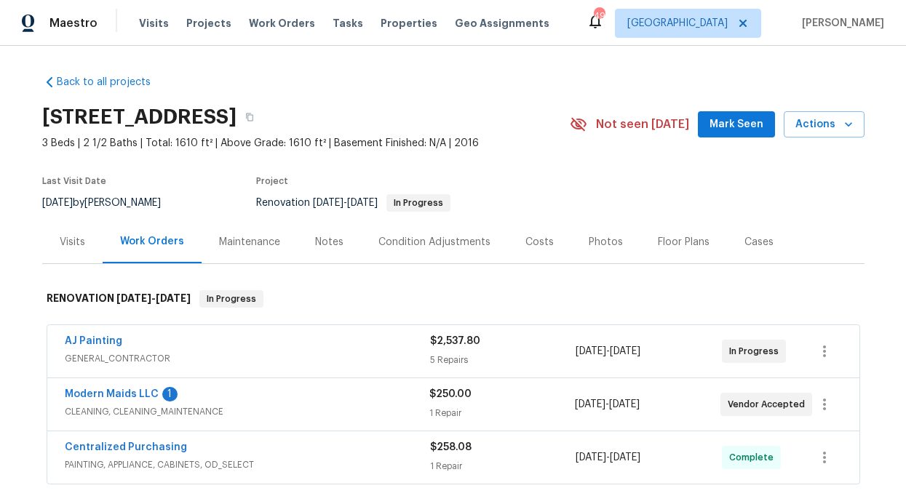
click at [315, 243] on div "Notes" at bounding box center [329, 242] width 28 height 15
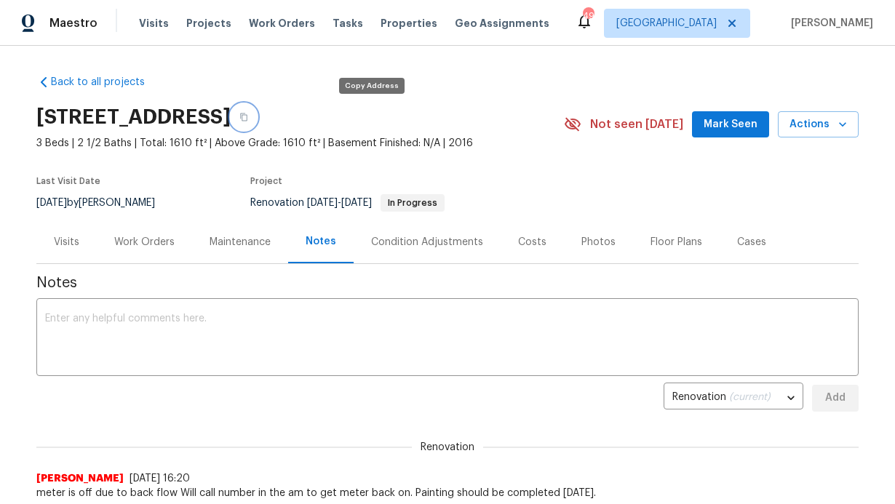
click at [248, 119] on icon "button" at bounding box center [243, 117] width 9 height 9
click at [725, 123] on span "Mark Seen" at bounding box center [731, 125] width 54 height 18
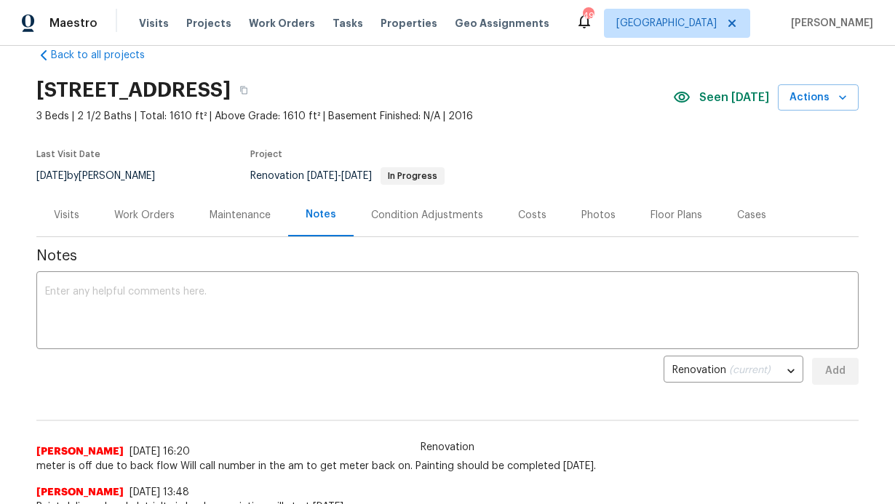
scroll to position [98, 0]
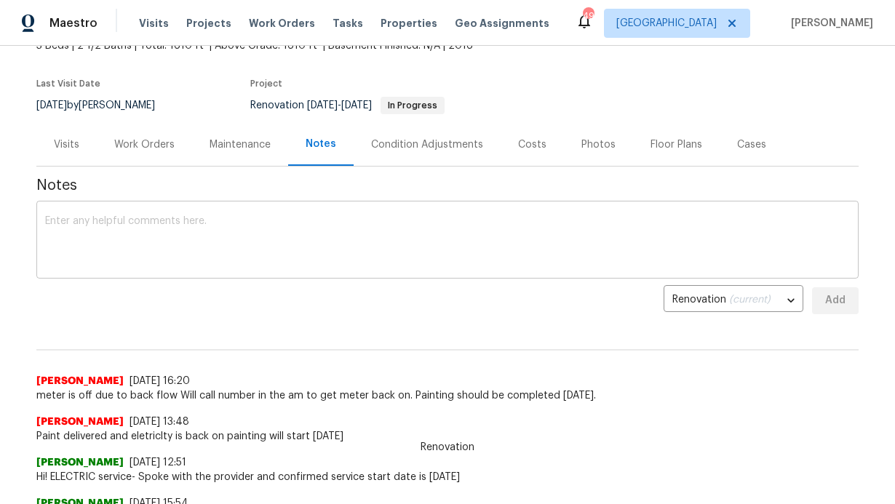
click at [300, 238] on textarea at bounding box center [447, 241] width 805 height 51
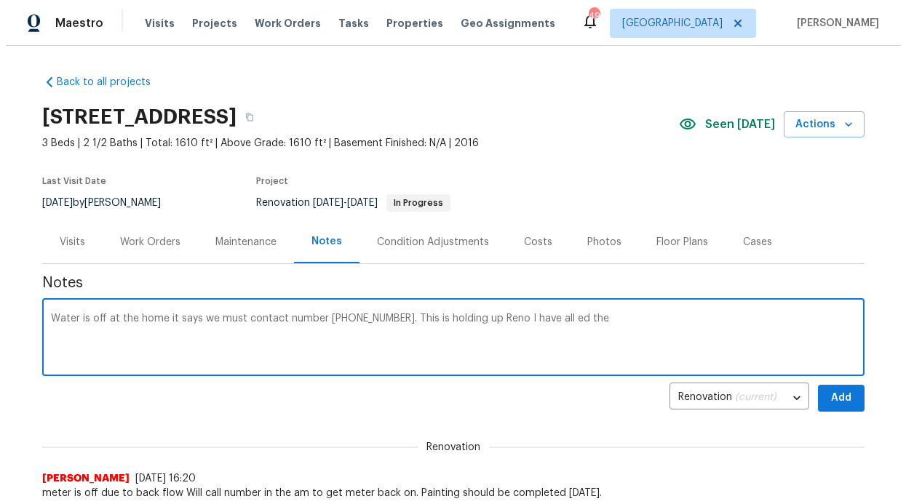
scroll to position [0, 0]
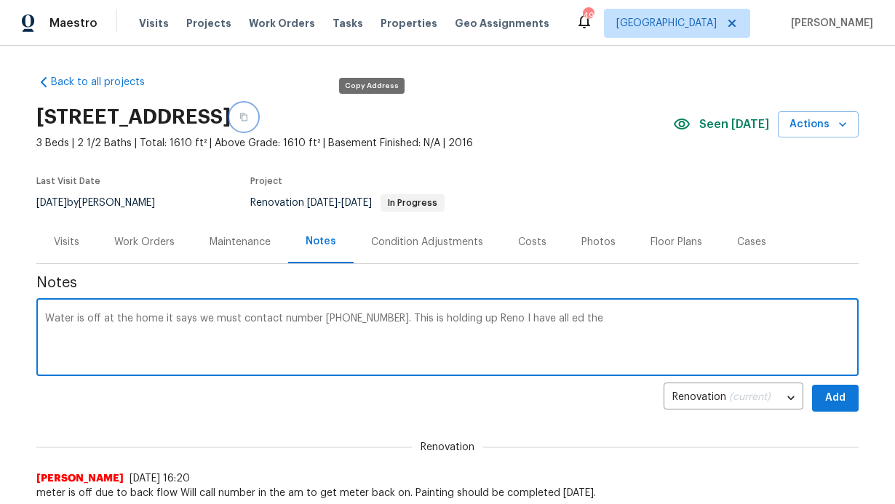
click at [248, 113] on icon "button" at bounding box center [243, 117] width 9 height 9
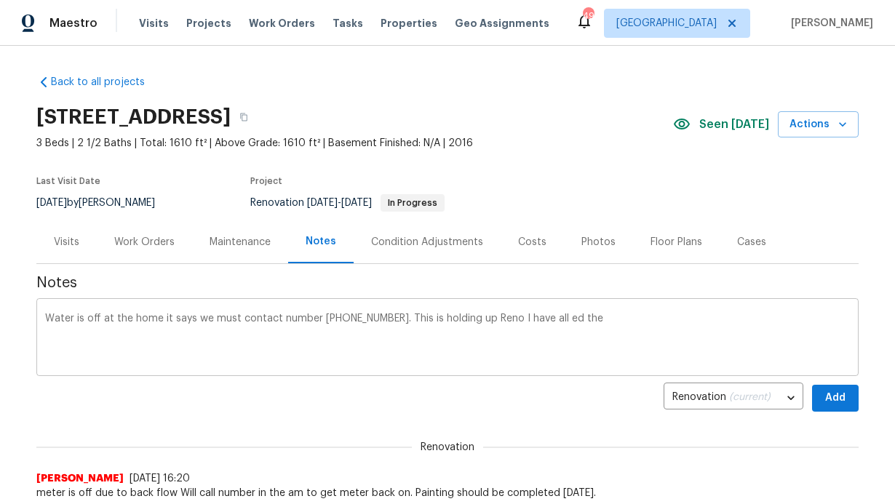
click at [573, 329] on textarea "Water is off at the home it says we must contact number 972-769-4170. This is h…" at bounding box center [447, 339] width 805 height 51
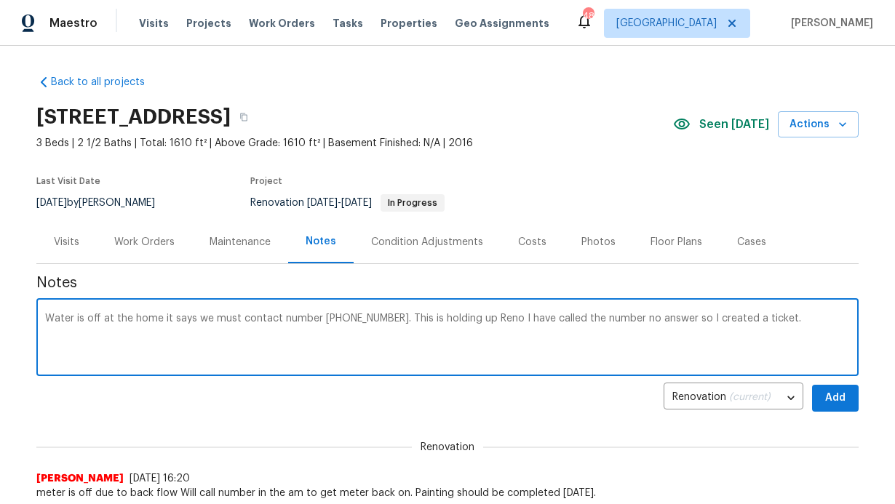
click at [767, 326] on textarea "Water is off at the home it says we must contact number 972-769-4170. This is h…" at bounding box center [447, 339] width 805 height 51
paste textarea "https://opendoor.atlassian.net/servicedesk/customer/portal/80/UTL-77558?created…"
type textarea "Water is off at the home it says we must contact number 972-769-4170. This is h…"
click at [825, 395] on span "Add" at bounding box center [835, 398] width 23 height 18
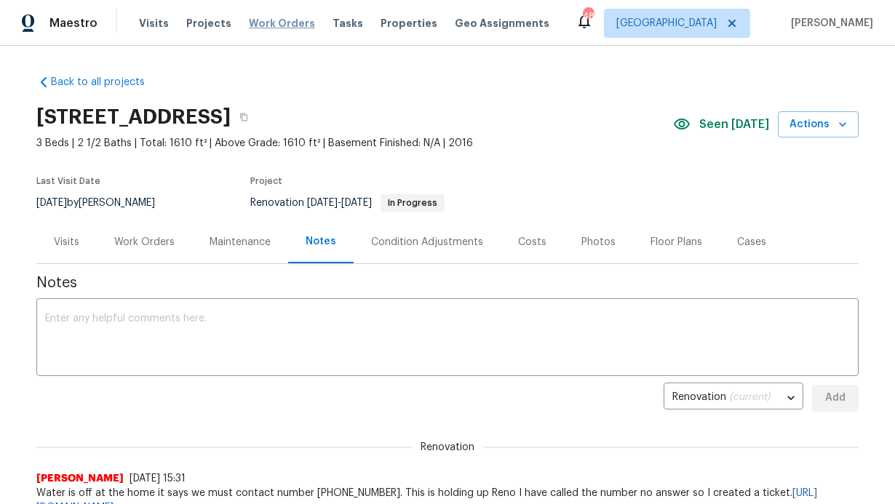
click at [268, 29] on span "Work Orders" at bounding box center [282, 23] width 66 height 15
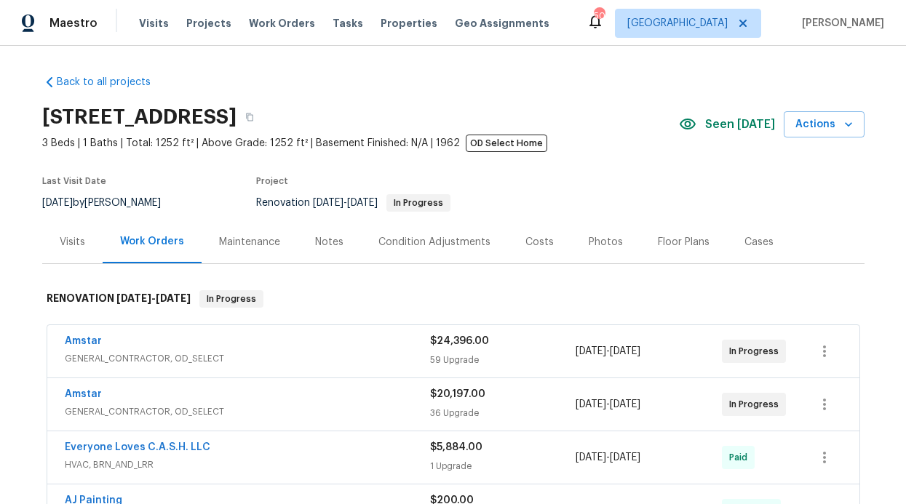
click at [321, 247] on div "Notes" at bounding box center [329, 242] width 28 height 15
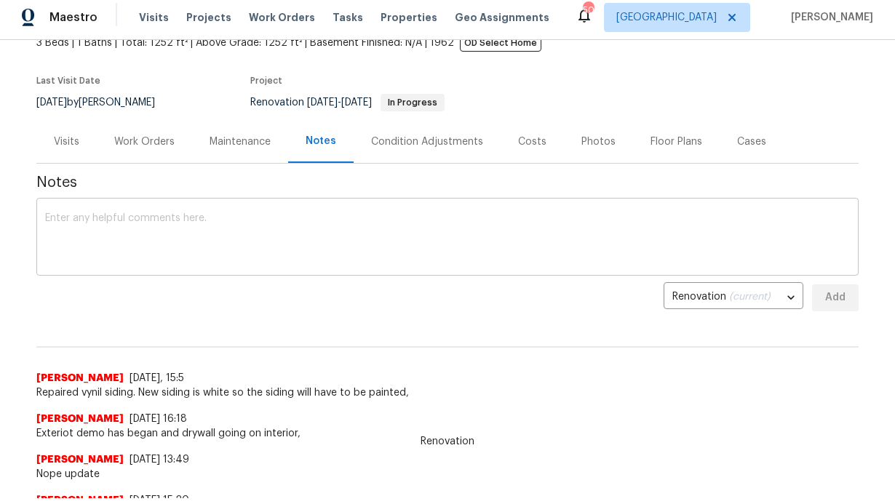
scroll to position [97, 0]
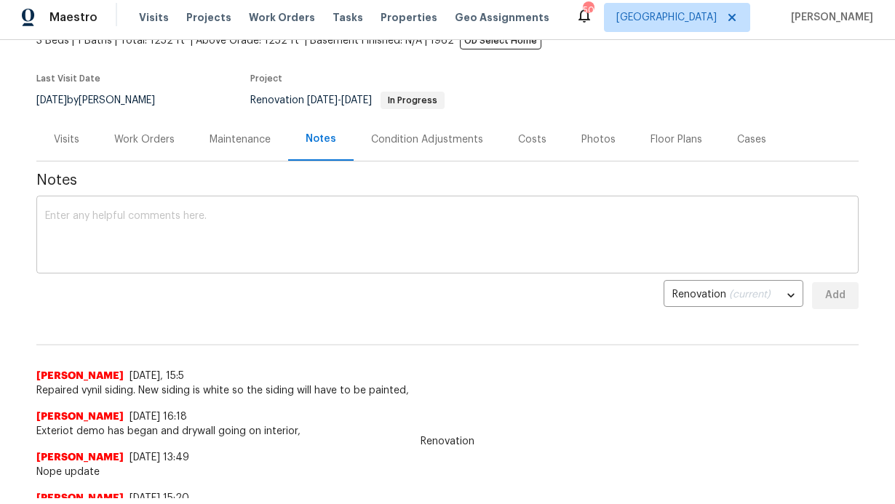
click at [359, 241] on textarea at bounding box center [447, 236] width 805 height 51
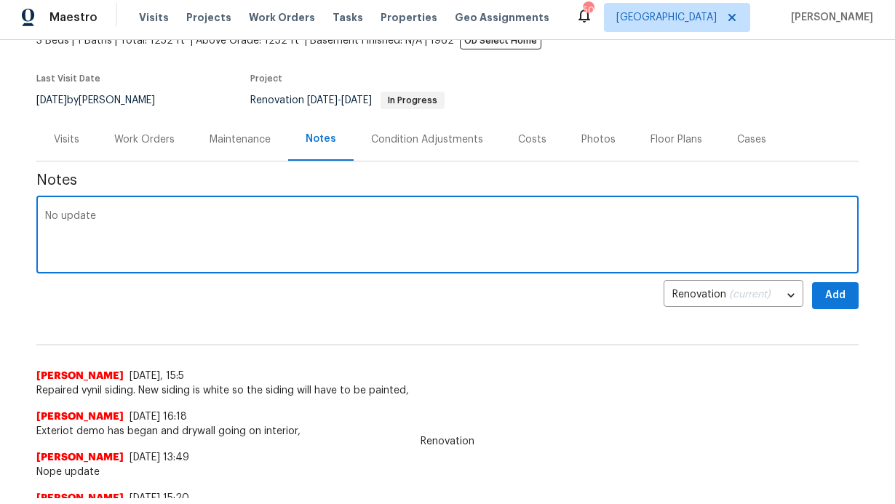
type textarea "No update"
click at [824, 289] on span "Add" at bounding box center [835, 296] width 23 height 18
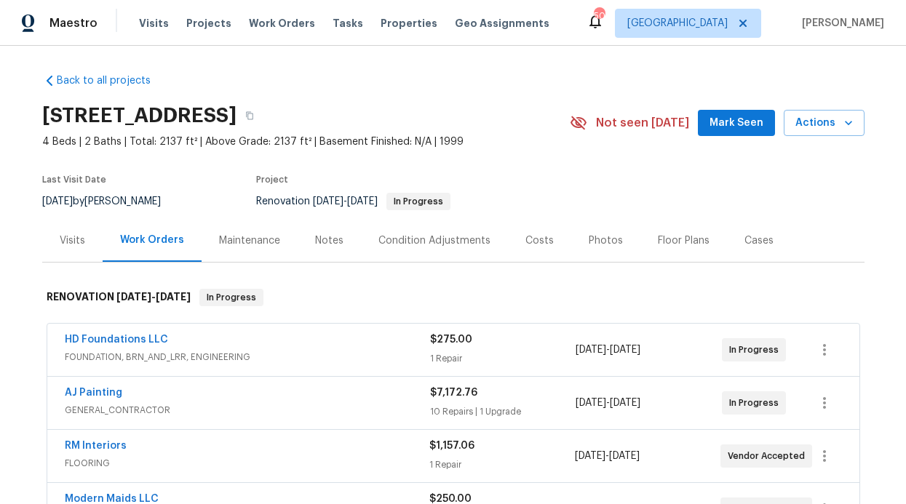
scroll to position [3, 0]
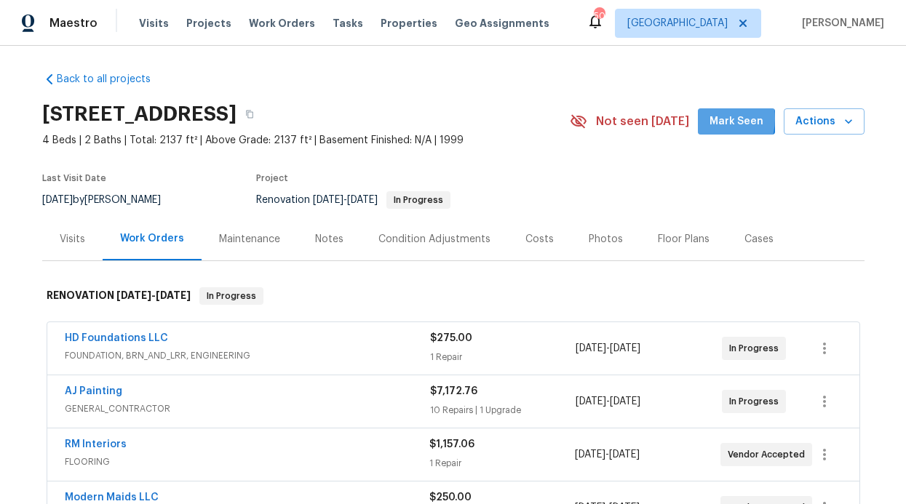
click at [704, 119] on button "Mark Seen" at bounding box center [736, 121] width 77 height 27
click at [315, 242] on div "Notes" at bounding box center [329, 239] width 28 height 15
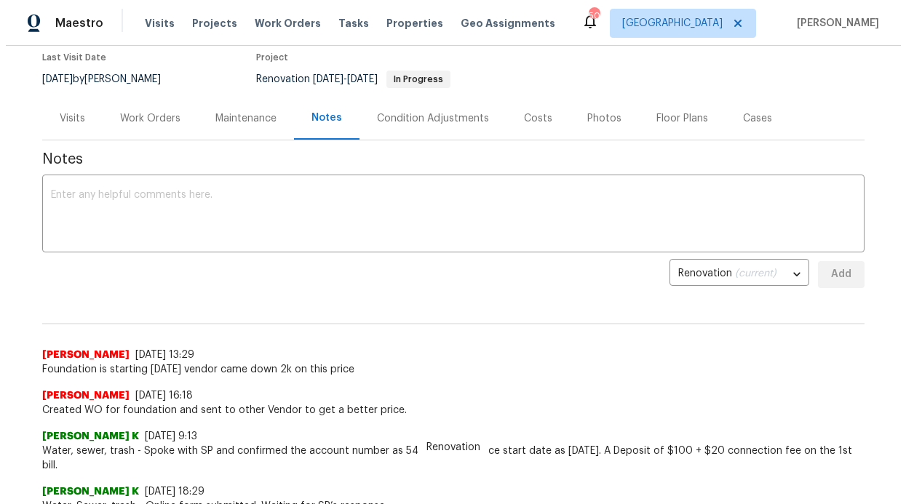
scroll to position [123, 0]
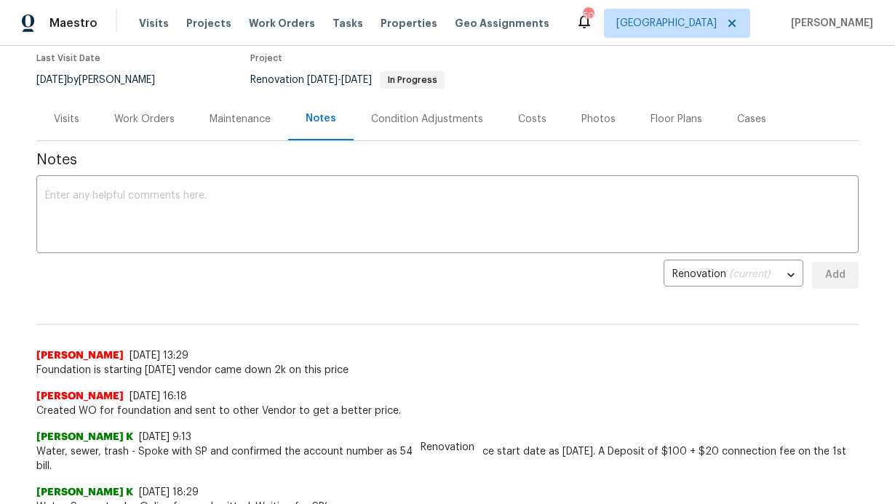
click at [228, 130] on div "Maintenance" at bounding box center [240, 119] width 96 height 43
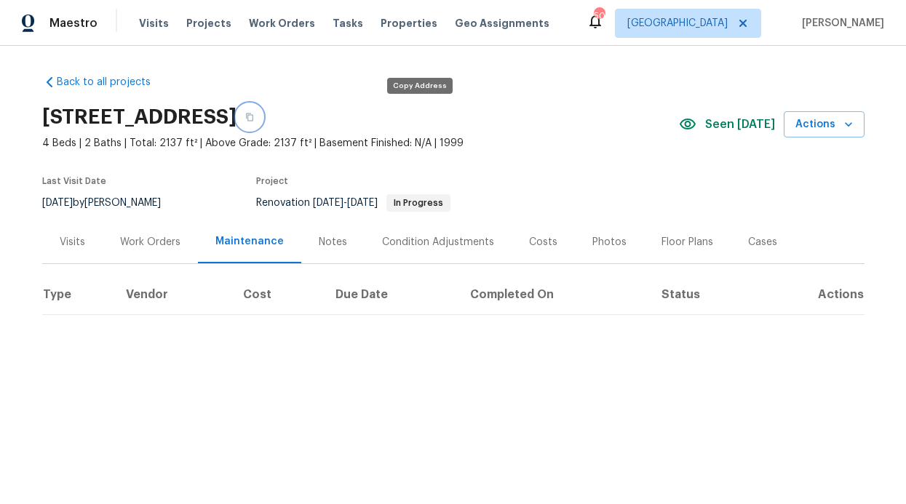
click at [263, 122] on button "button" at bounding box center [249, 117] width 26 height 26
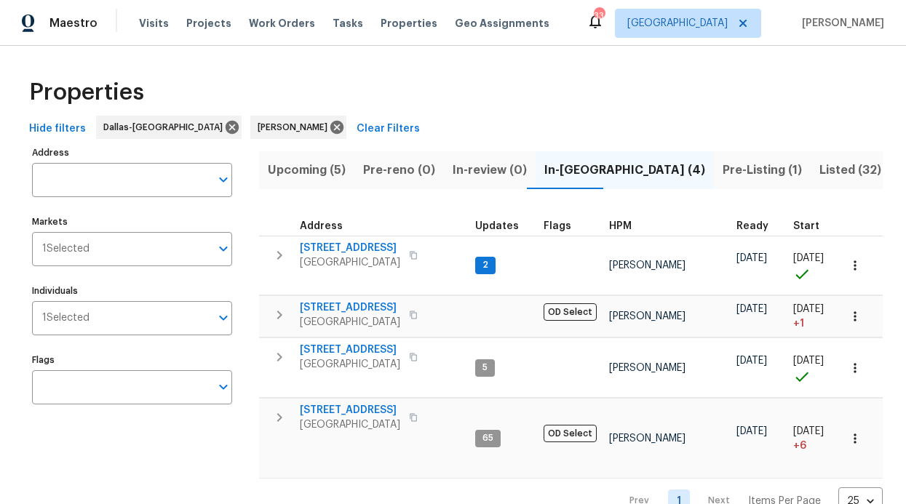
scroll to position [6, 0]
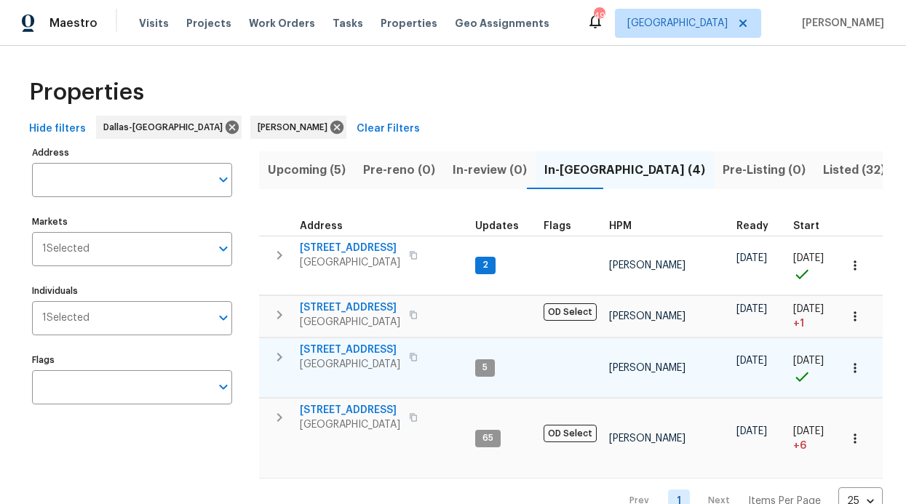
click at [348, 349] on span "[STREET_ADDRESS]" at bounding box center [350, 350] width 100 height 15
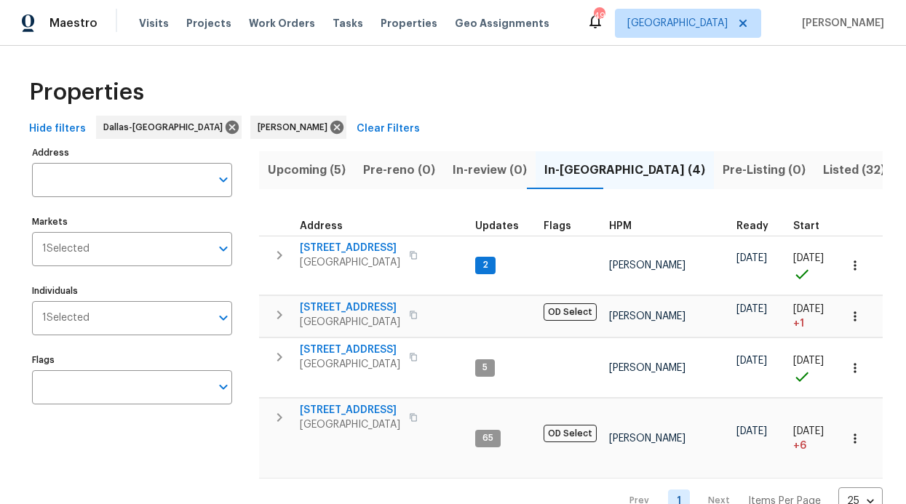
click at [128, 29] on div "Maestro Visits Projects Work Orders Tasks Properties Geo Assignments" at bounding box center [283, 23] width 567 height 29
click at [146, 23] on span "Visits" at bounding box center [154, 23] width 30 height 15
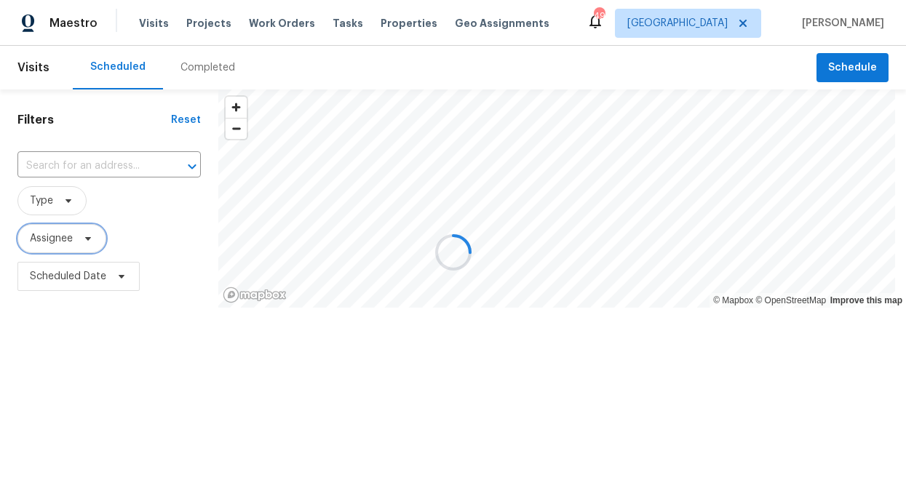
click at [59, 234] on span "Assignee" at bounding box center [51, 238] width 43 height 15
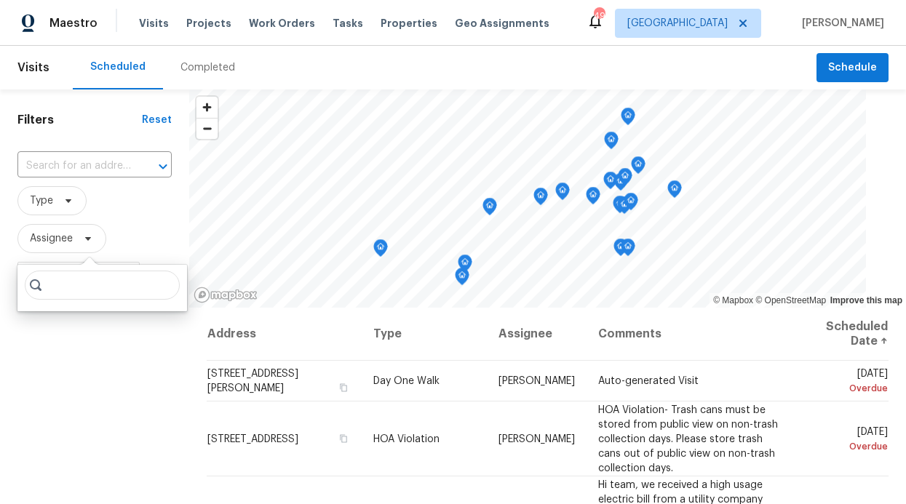
click at [73, 293] on input "search" at bounding box center [102, 285] width 155 height 29
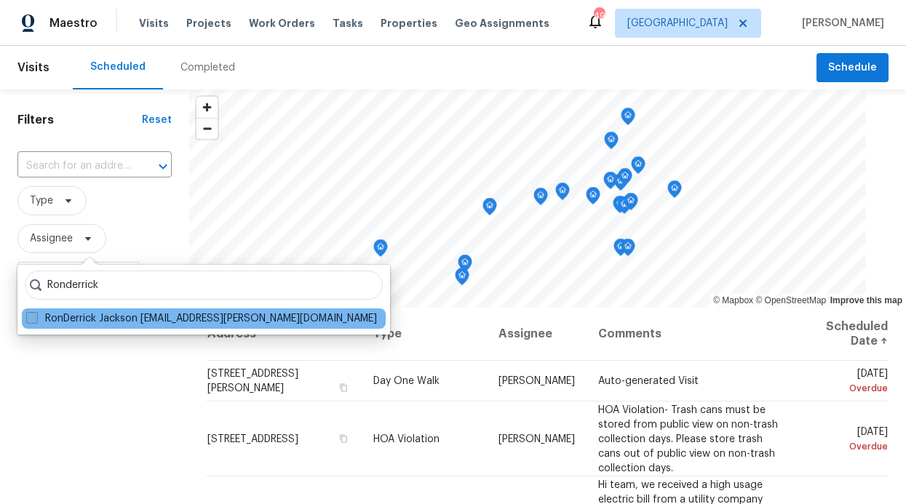
type input "Ronderrick"
click at [89, 324] on label "RonDerrick Jackson ron.jackson@opendoor.com" at bounding box center [201, 318] width 351 height 15
click at [36, 321] on input "RonDerrick Jackson ron.jackson@opendoor.com" at bounding box center [30, 315] width 9 height 9
checkbox input "true"
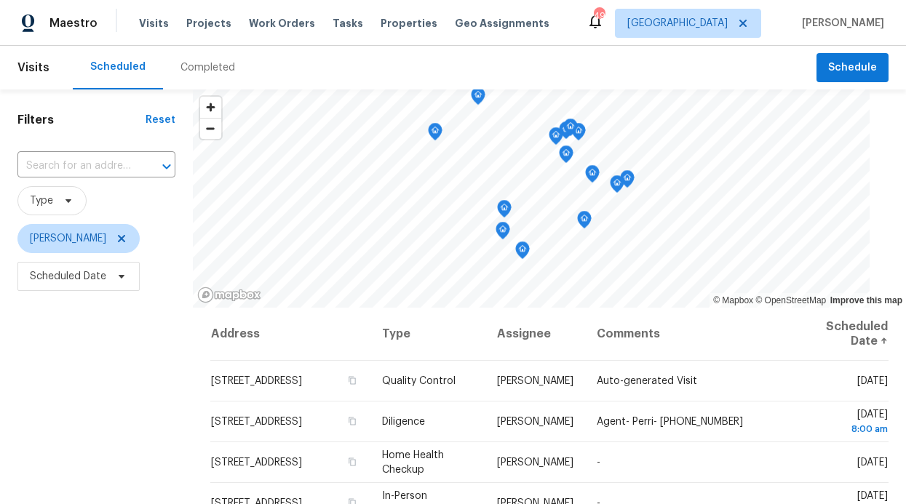
click at [428, 137] on icon "Map marker" at bounding box center [435, 132] width 15 height 18
click at [434, 131] on icon "Map marker" at bounding box center [434, 132] width 1 height 2
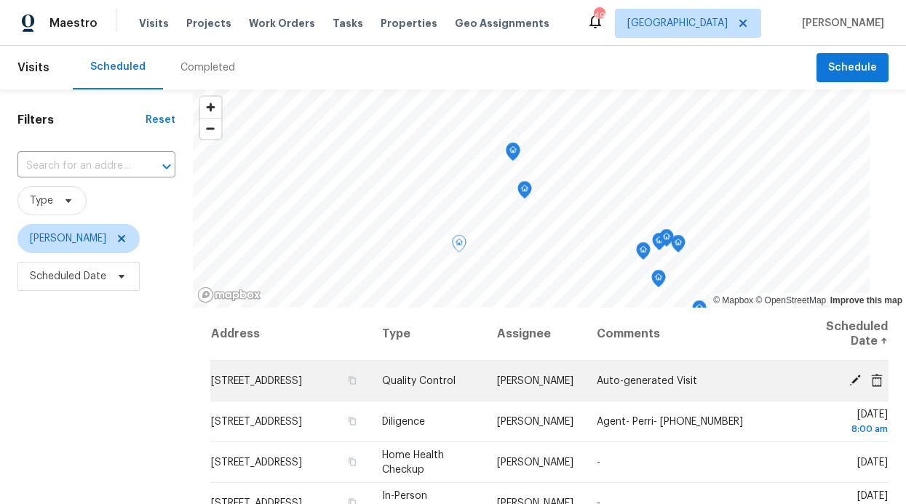
click at [849, 376] on icon at bounding box center [855, 380] width 12 height 12
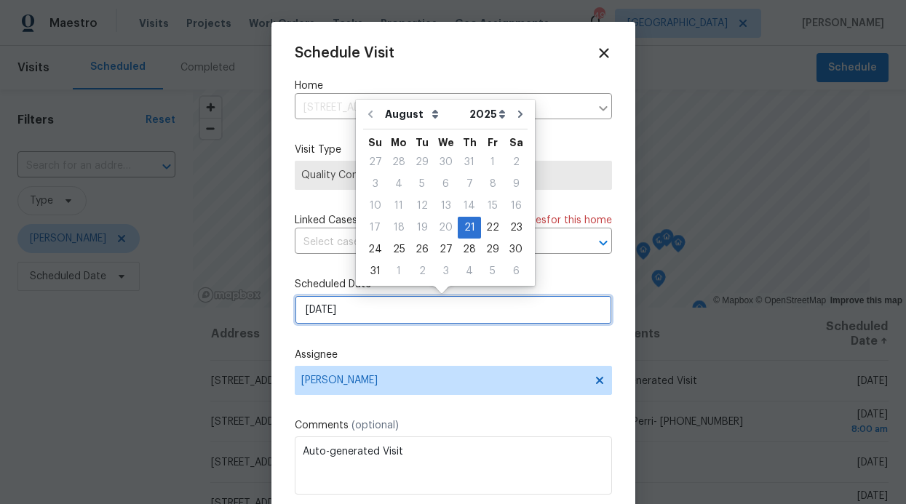
click at [421, 325] on input "[DATE]" at bounding box center [453, 309] width 317 height 29
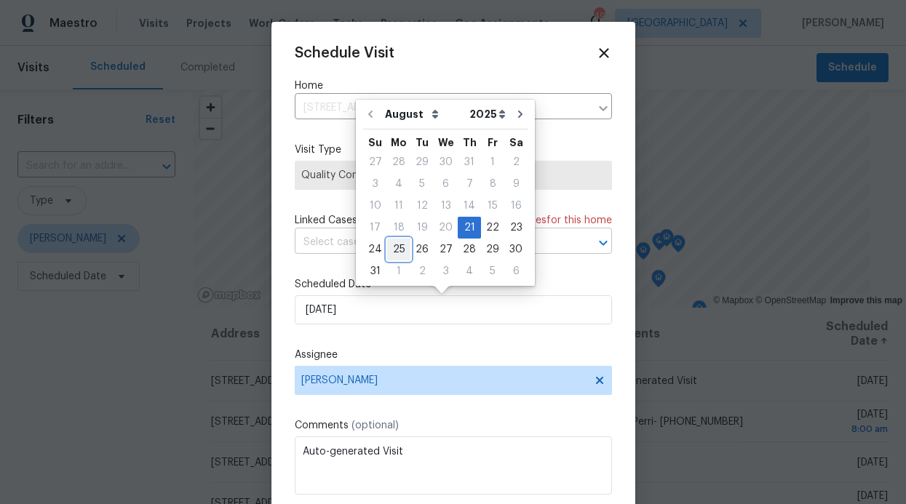
click at [389, 245] on div "25" at bounding box center [398, 249] width 23 height 20
type input "8/25/2025"
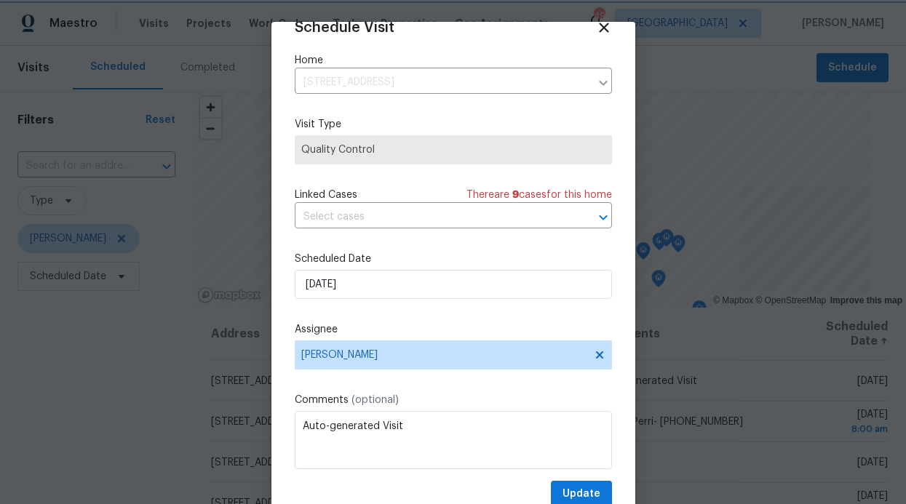
scroll to position [49, 0]
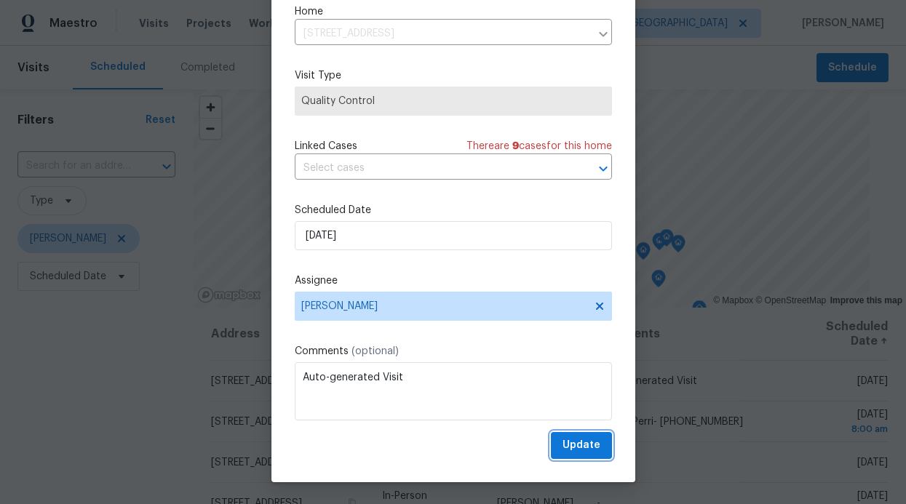
click at [562, 444] on span "Update" at bounding box center [581, 446] width 38 height 18
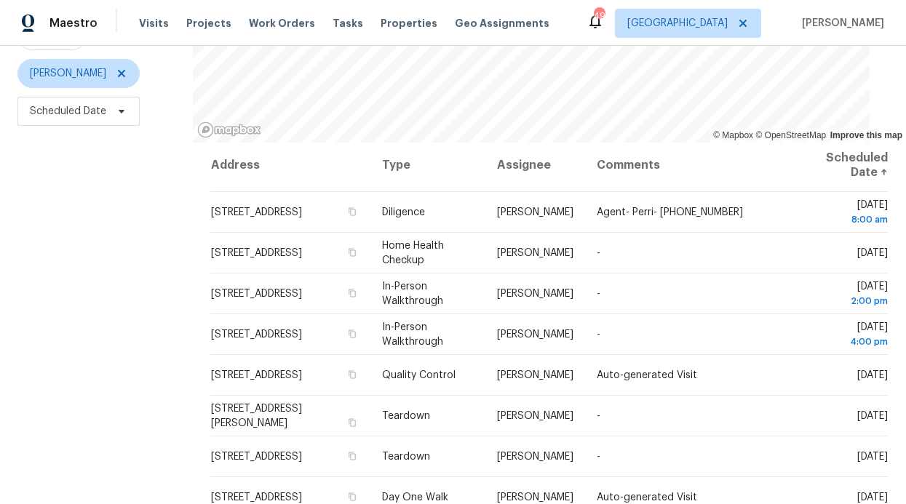
scroll to position [4, 0]
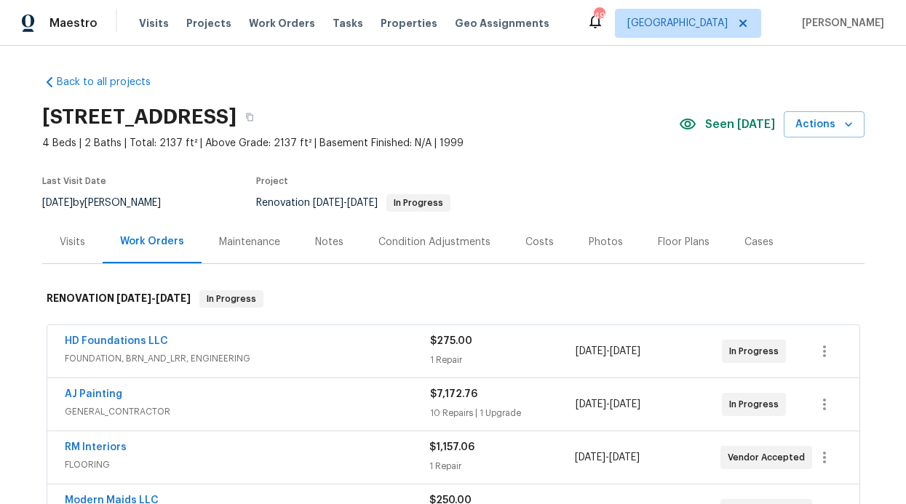
click at [306, 244] on div "Notes" at bounding box center [329, 241] width 63 height 43
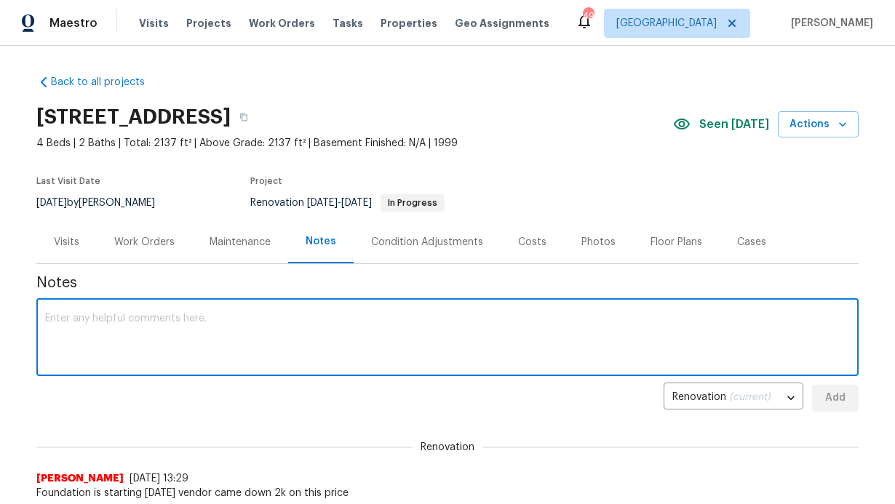
click at [321, 319] on textarea at bounding box center [447, 339] width 805 height 51
type textarea "No update Foundation still going"
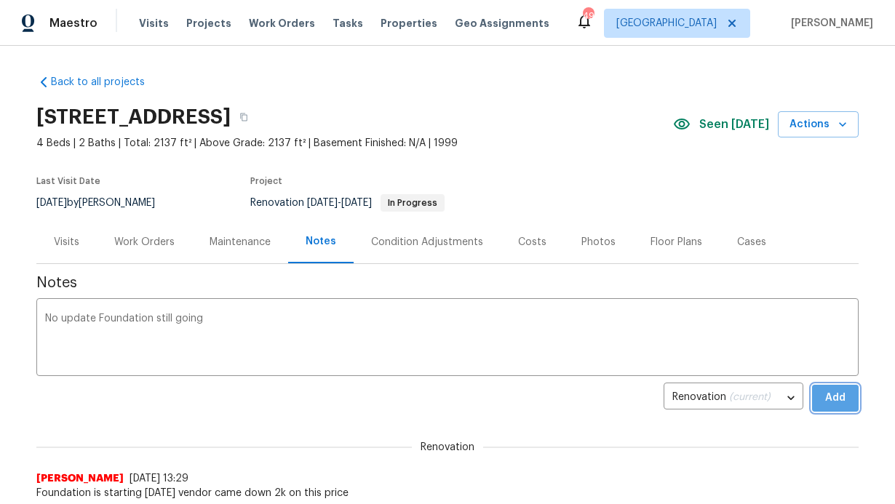
click at [817, 387] on button "Add" at bounding box center [835, 398] width 47 height 27
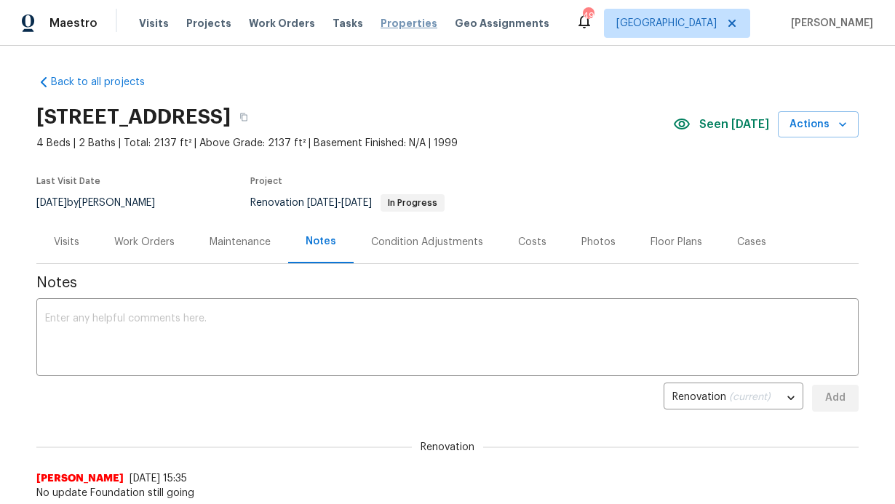
click at [398, 25] on span "Properties" at bounding box center [409, 23] width 57 height 15
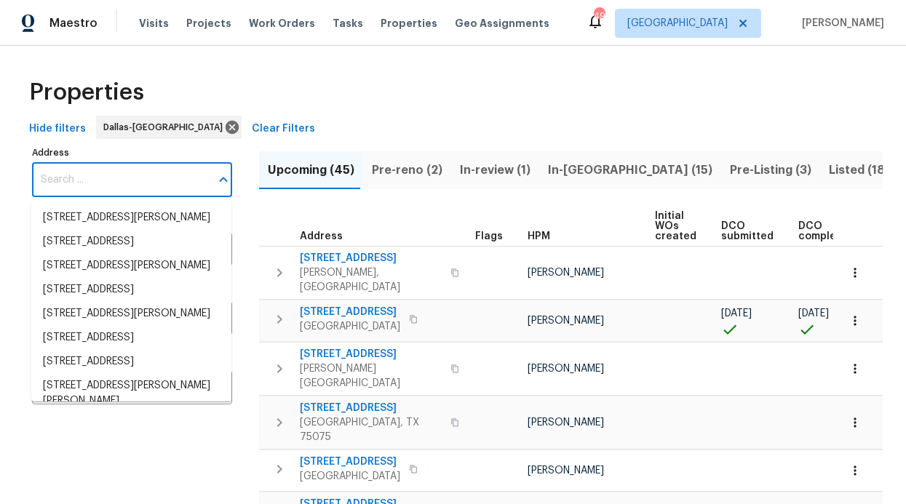
click at [158, 178] on input "Address" at bounding box center [121, 180] width 178 height 34
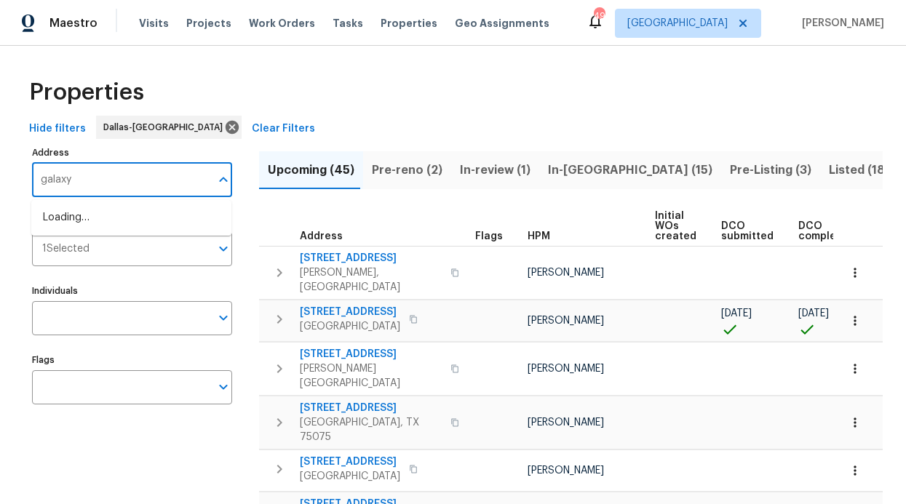
type input "galaxy"
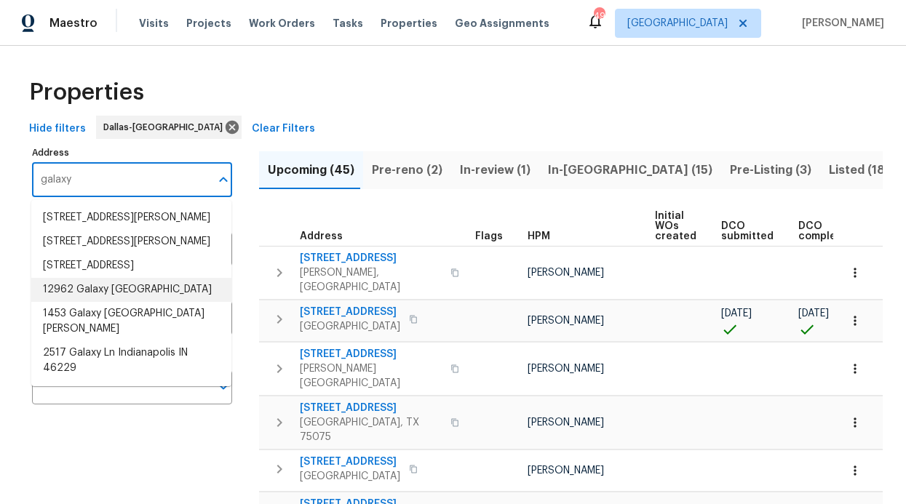
click at [128, 302] on li "12962 Galaxy Dr Frisco TX 75035" at bounding box center [131, 290] width 200 height 24
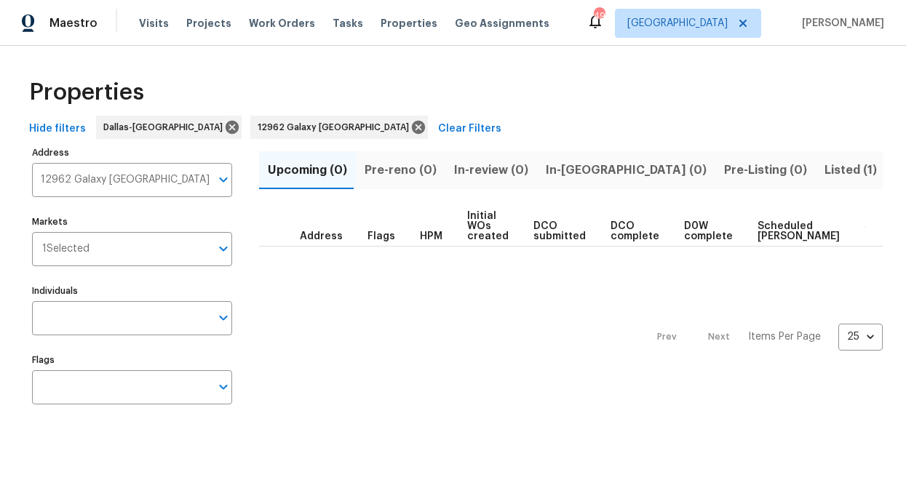
click at [824, 167] on span "Listed (1)" at bounding box center [850, 170] width 52 height 20
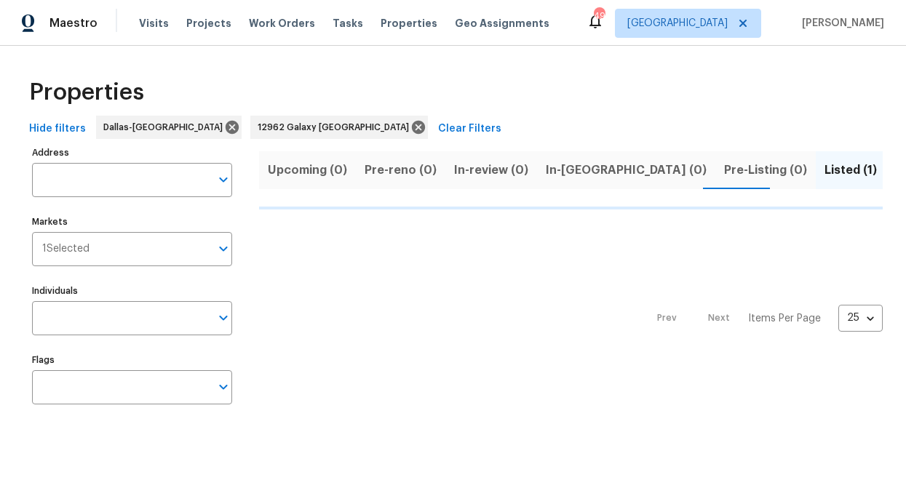
type input "12962 Galaxy Dr Frisco TX 75035"
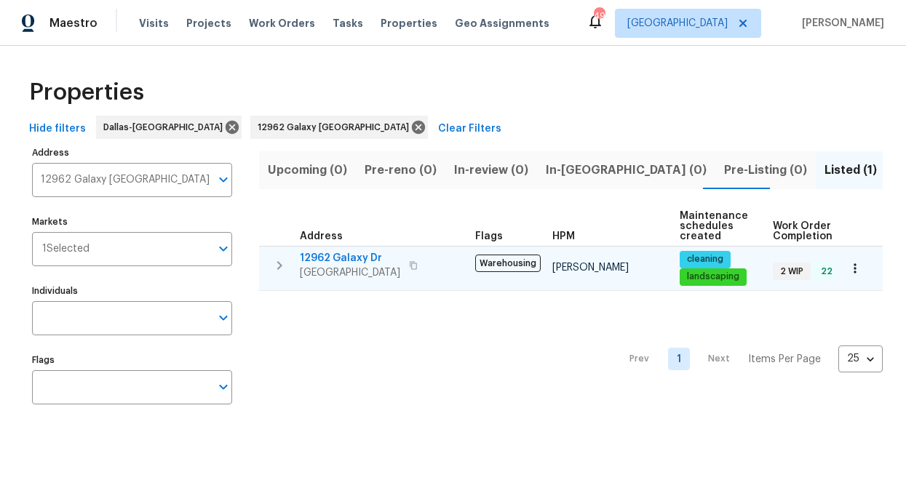
click at [352, 255] on span "12962 Galaxy Dr" at bounding box center [350, 258] width 100 height 15
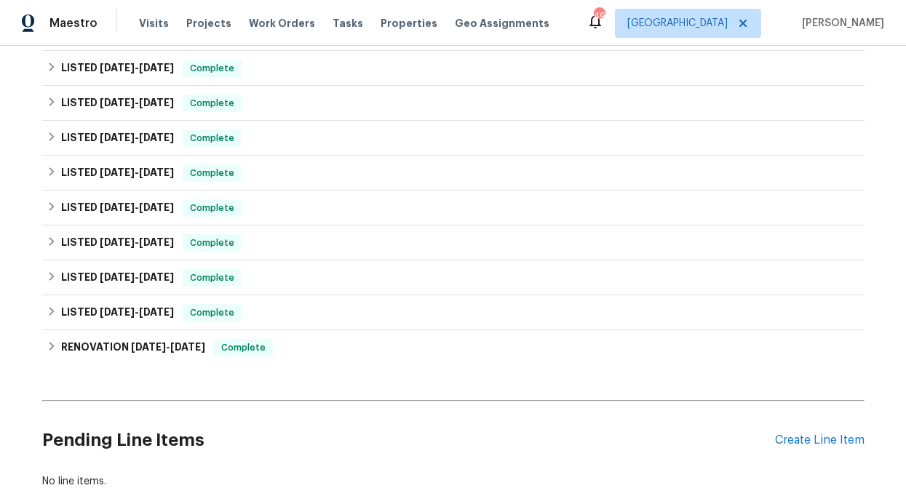
scroll to position [843, 0]
